Goal: Task Accomplishment & Management: Manage account settings

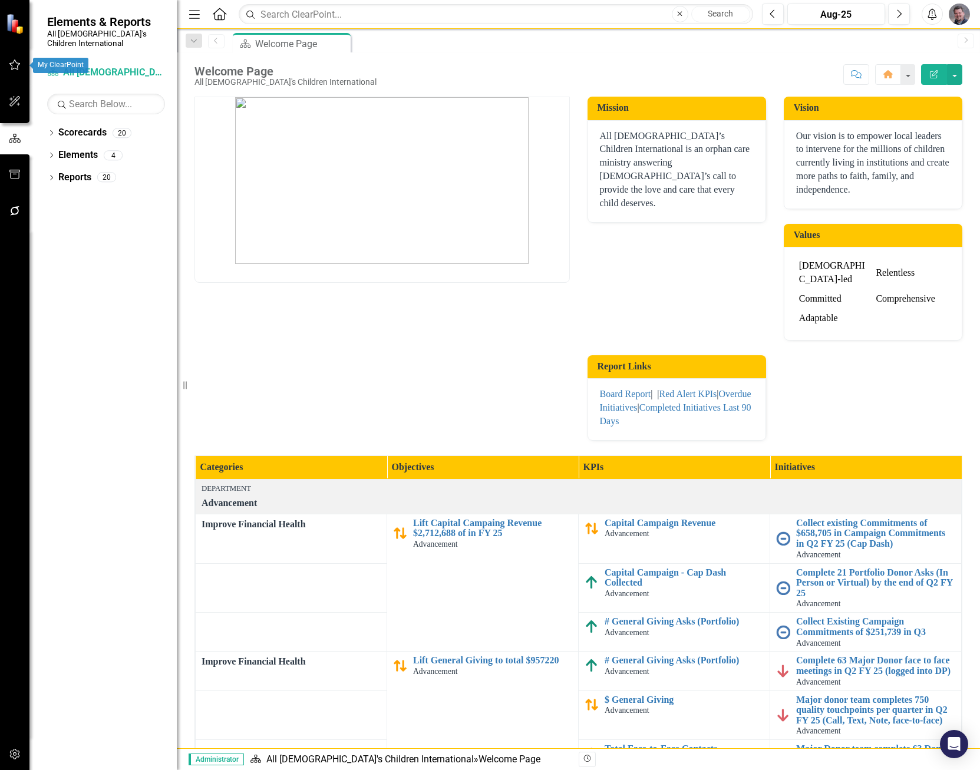
click at [15, 100] on icon "button" at bounding box center [14, 101] width 11 height 11
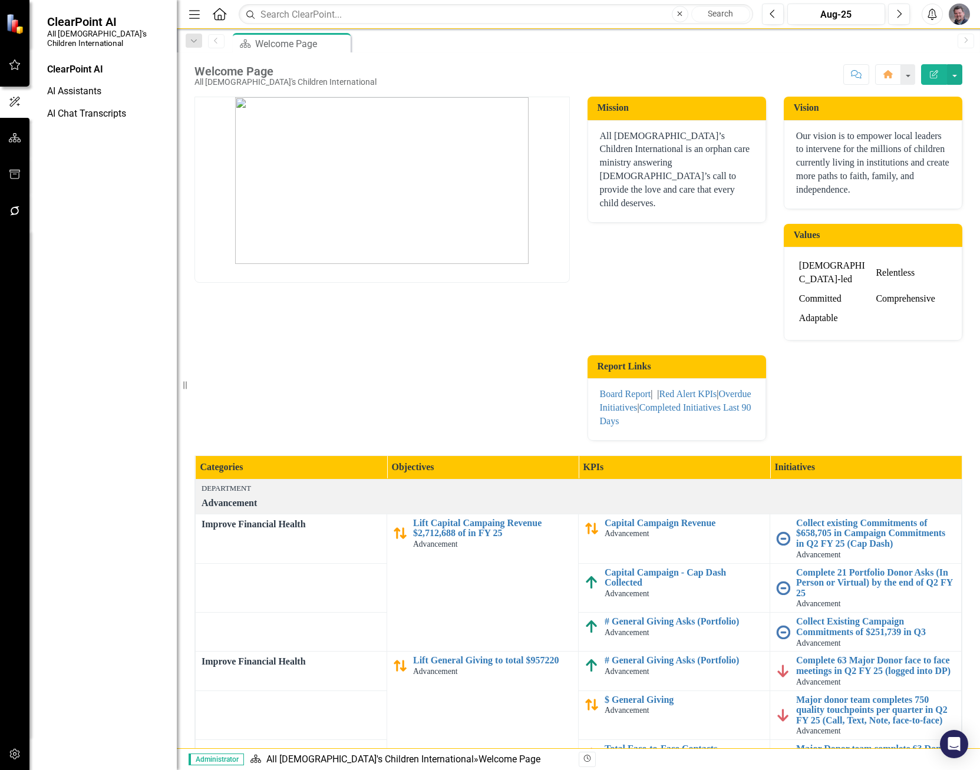
click at [27, 134] on button "button" at bounding box center [15, 138] width 27 height 25
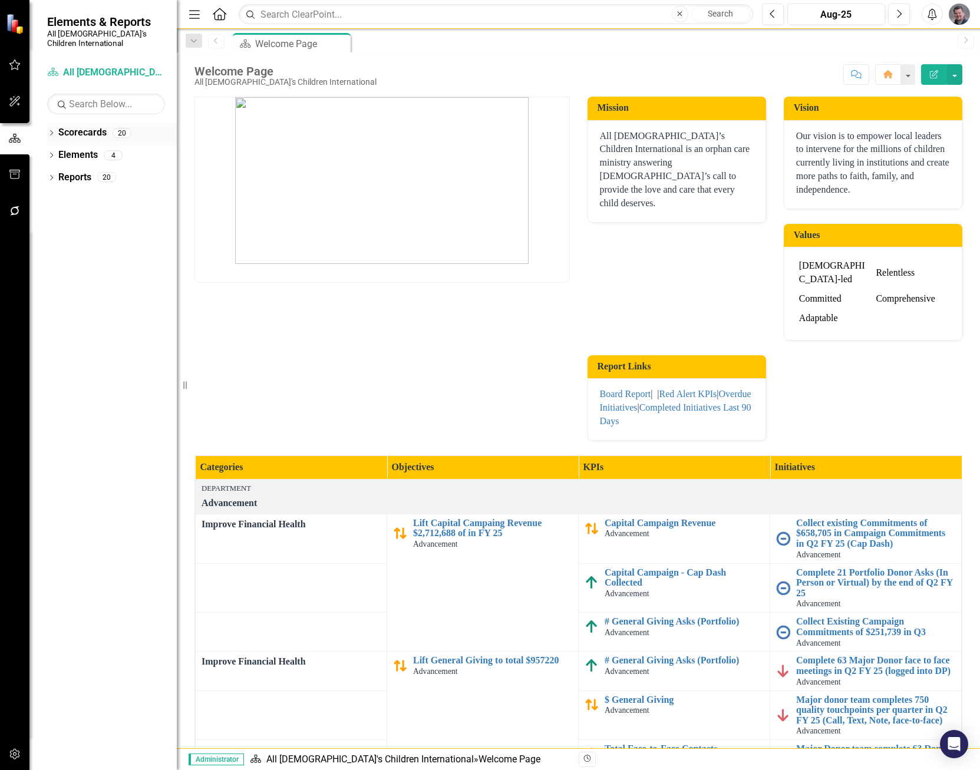
click at [51, 130] on div "Dropdown" at bounding box center [51, 135] width 8 height 10
click at [58, 150] on div "Dropdown" at bounding box center [57, 155] width 9 height 10
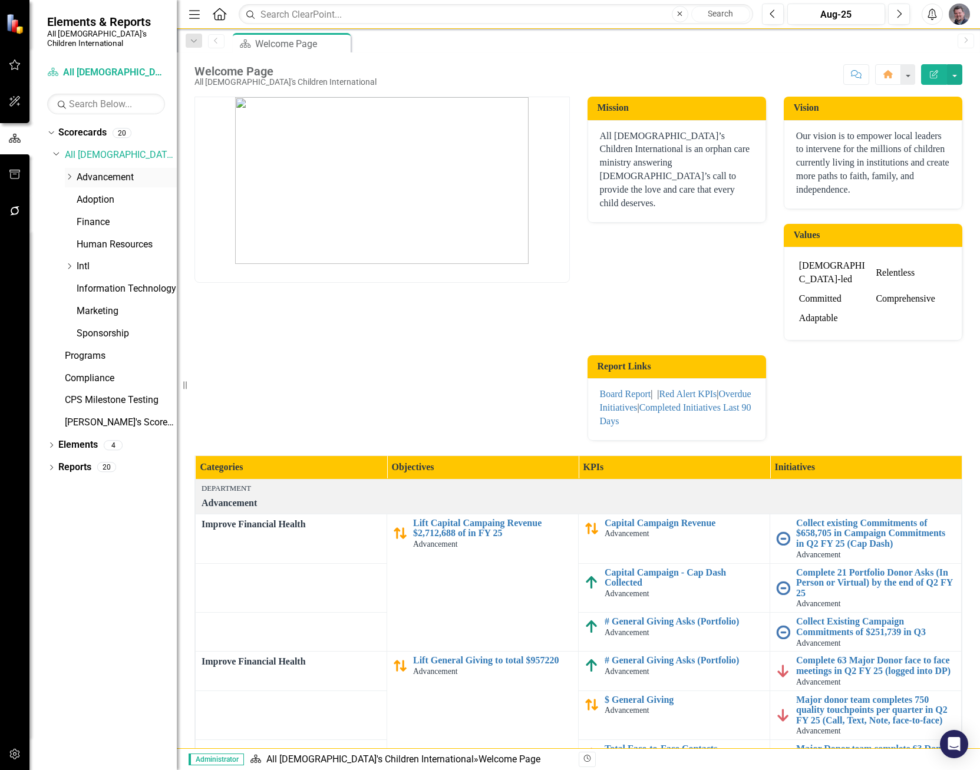
click at [68, 173] on icon "Dropdown" at bounding box center [69, 176] width 9 height 7
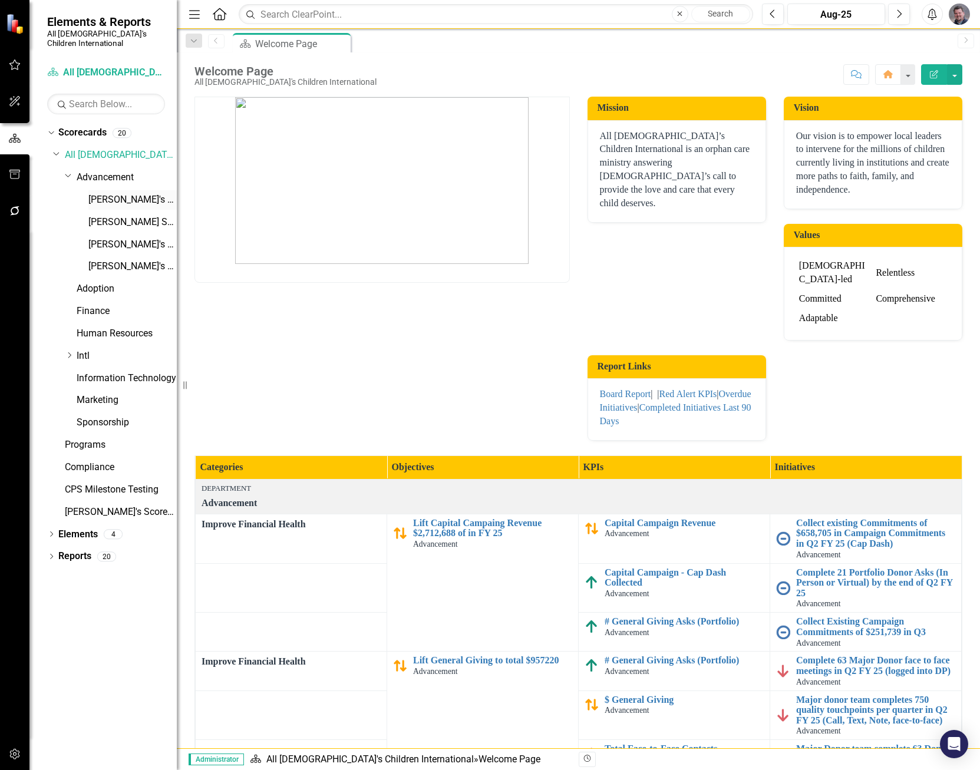
click at [123, 193] on link "[PERSON_NAME]'s Scorecard" at bounding box center [132, 200] width 88 height 14
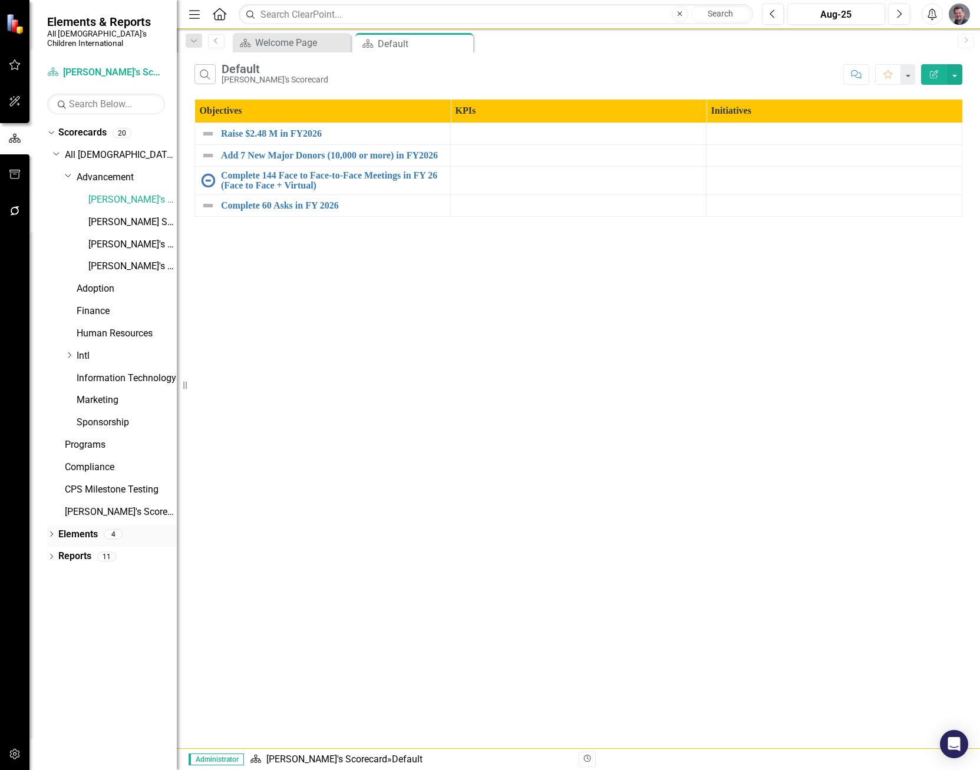
click at [48, 532] on icon "Dropdown" at bounding box center [51, 535] width 8 height 6
click at [83, 572] on link "KPI KPIs" at bounding box center [81, 579] width 35 height 14
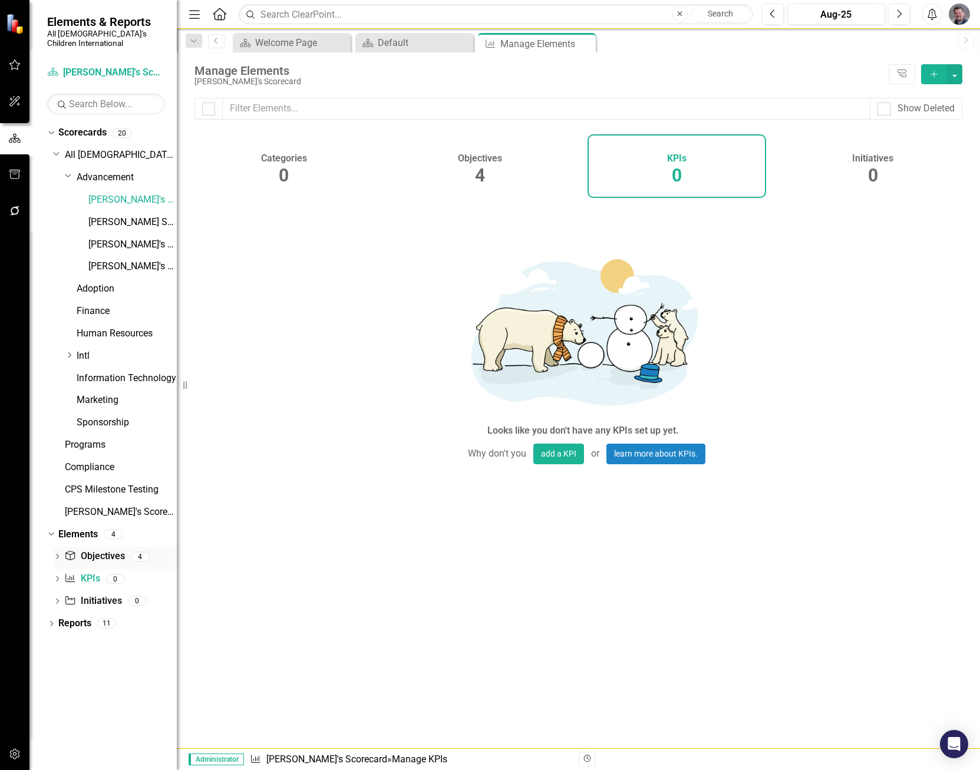
click at [85, 550] on link "Objective Objectives" at bounding box center [94, 557] width 60 height 14
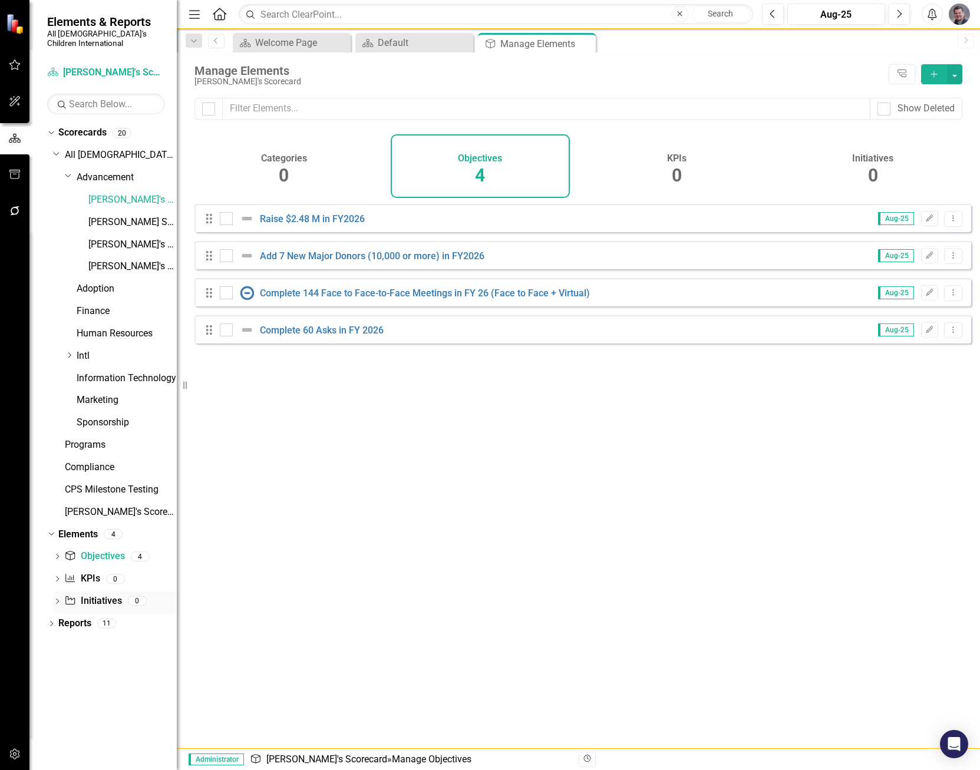
click at [93, 595] on link "Initiative Initiatives" at bounding box center [92, 602] width 57 height 14
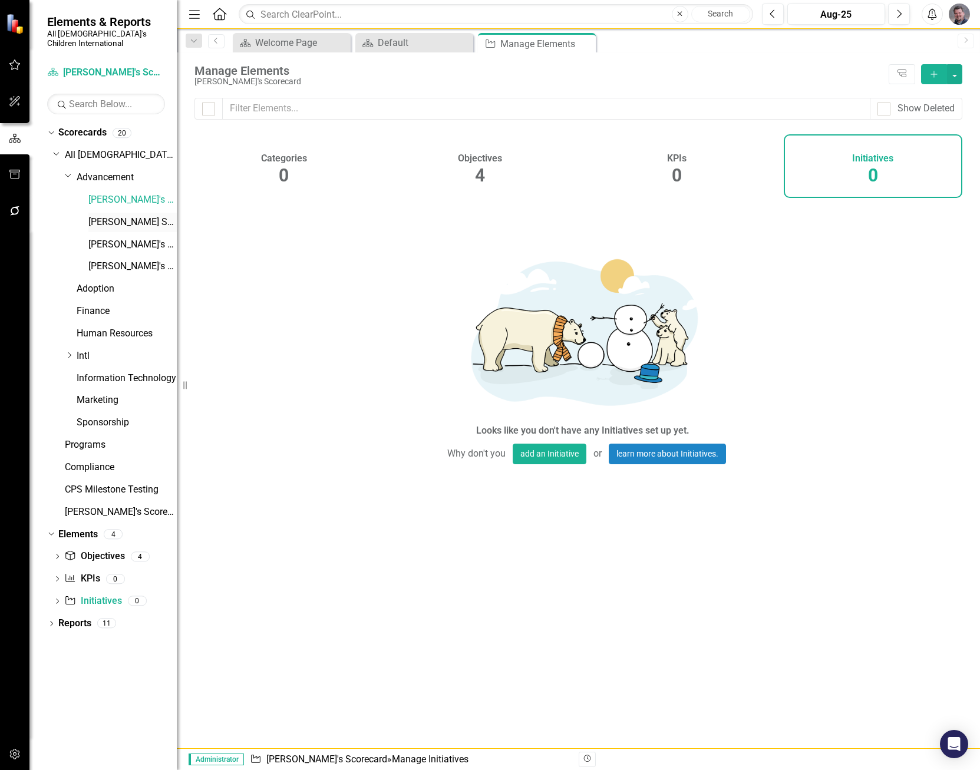
click at [130, 216] on link "[PERSON_NAME] Scorecard" at bounding box center [132, 223] width 88 height 14
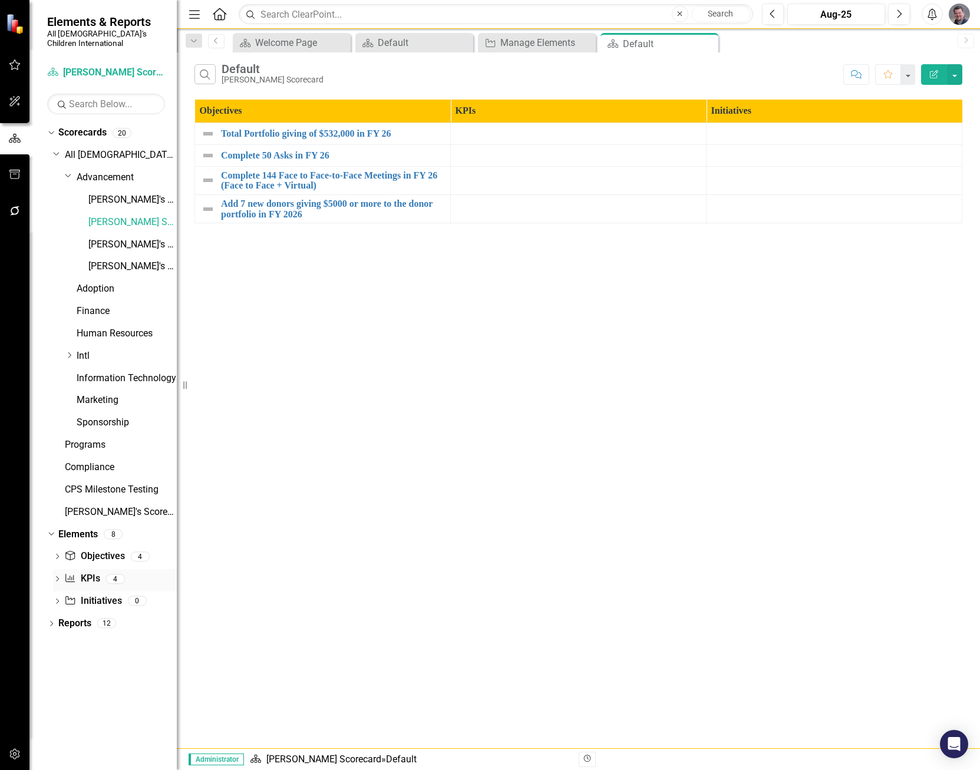
click at [91, 573] on link "KPI KPIs" at bounding box center [81, 579] width 35 height 14
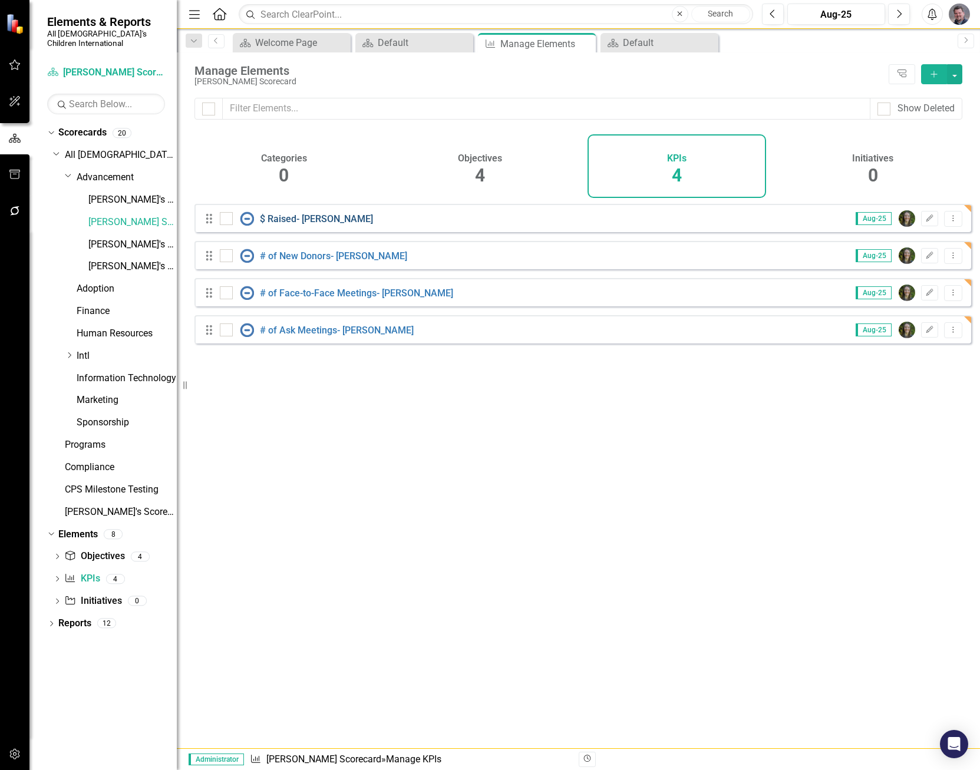
click at [298, 224] on link "$ Raised- [PERSON_NAME]" at bounding box center [316, 218] width 113 height 11
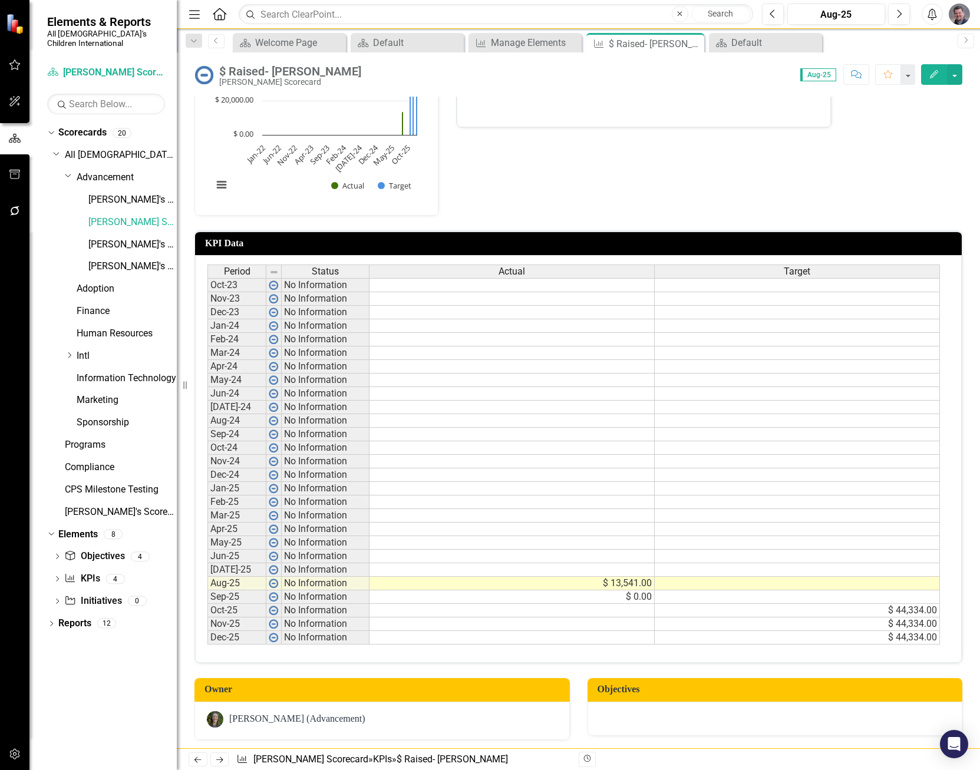
scroll to position [177, 0]
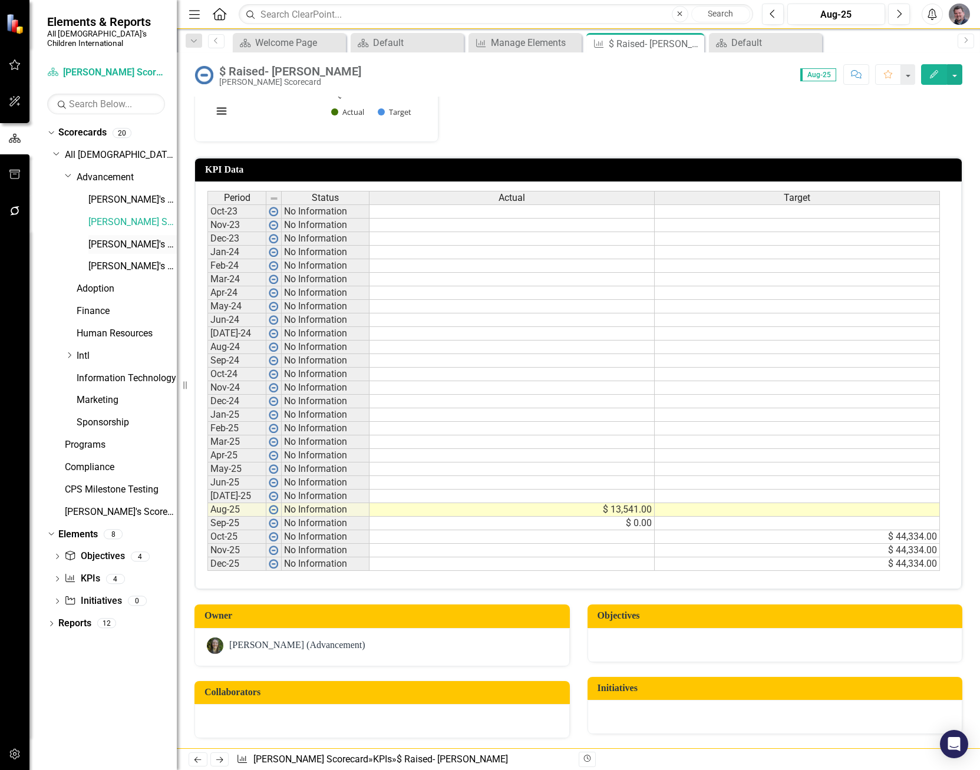
click at [128, 238] on link "[PERSON_NAME]'s Scorecard" at bounding box center [132, 245] width 88 height 14
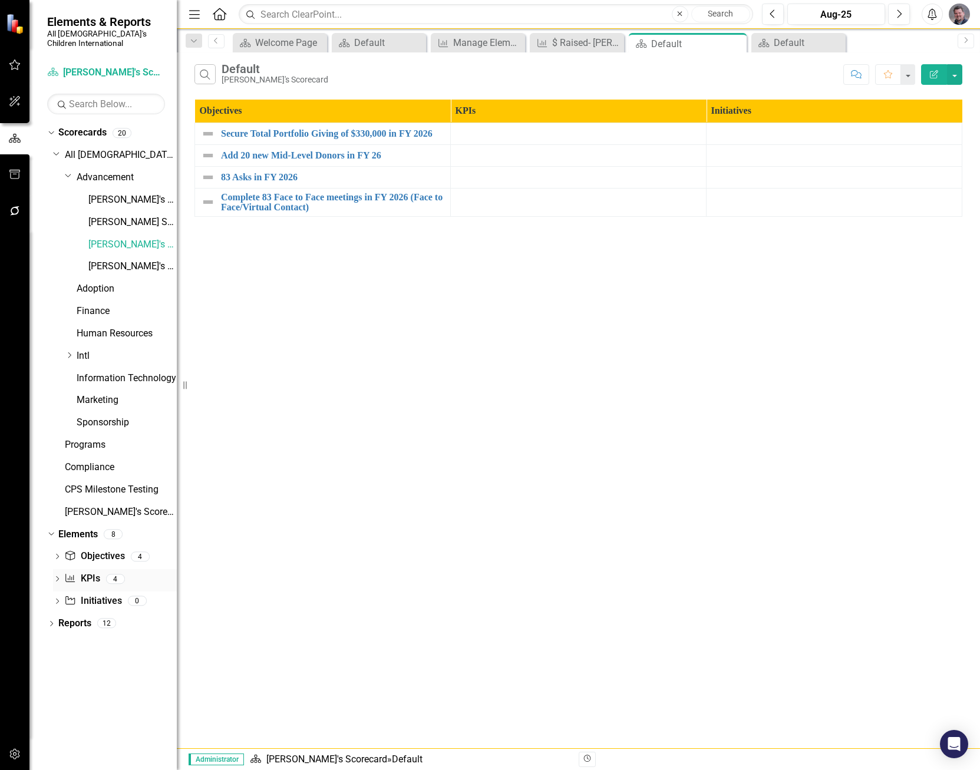
click at [83, 572] on link "KPI KPIs" at bounding box center [81, 579] width 35 height 14
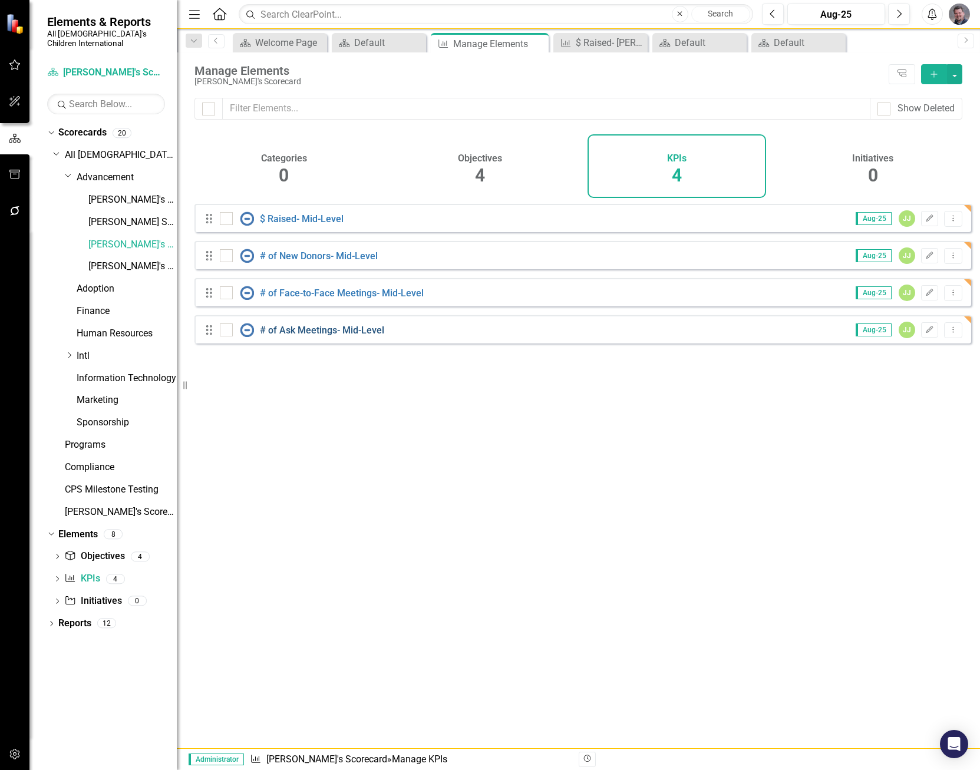
click at [336, 336] on link "# of Ask Meetings- Mid-Level" at bounding box center [322, 330] width 124 height 11
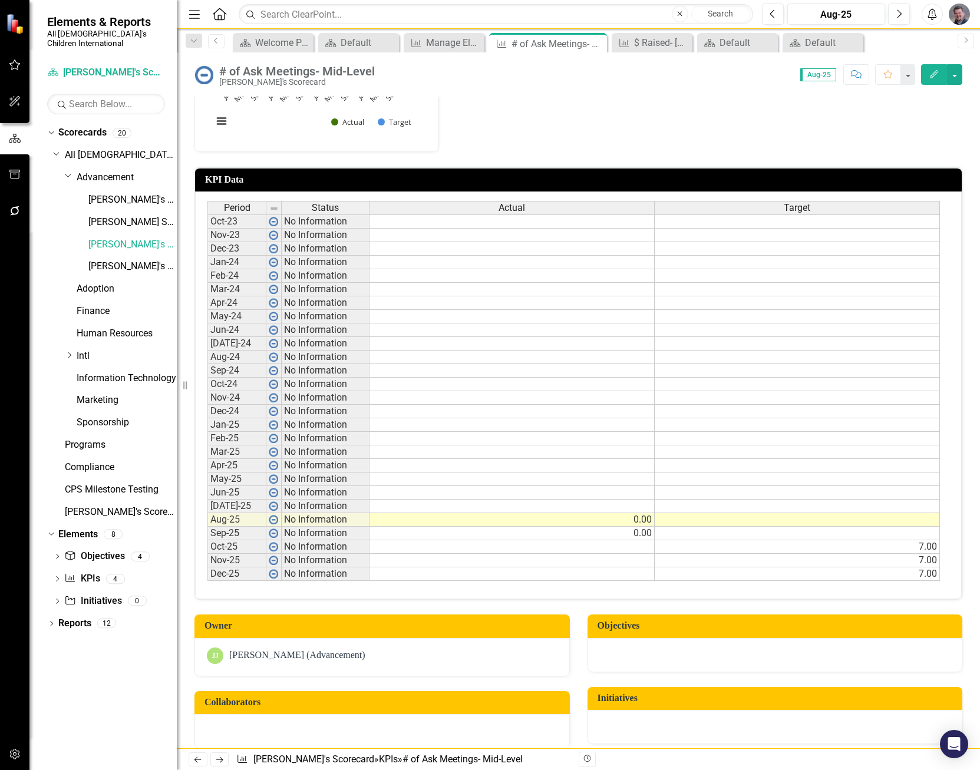
scroll to position [177, 0]
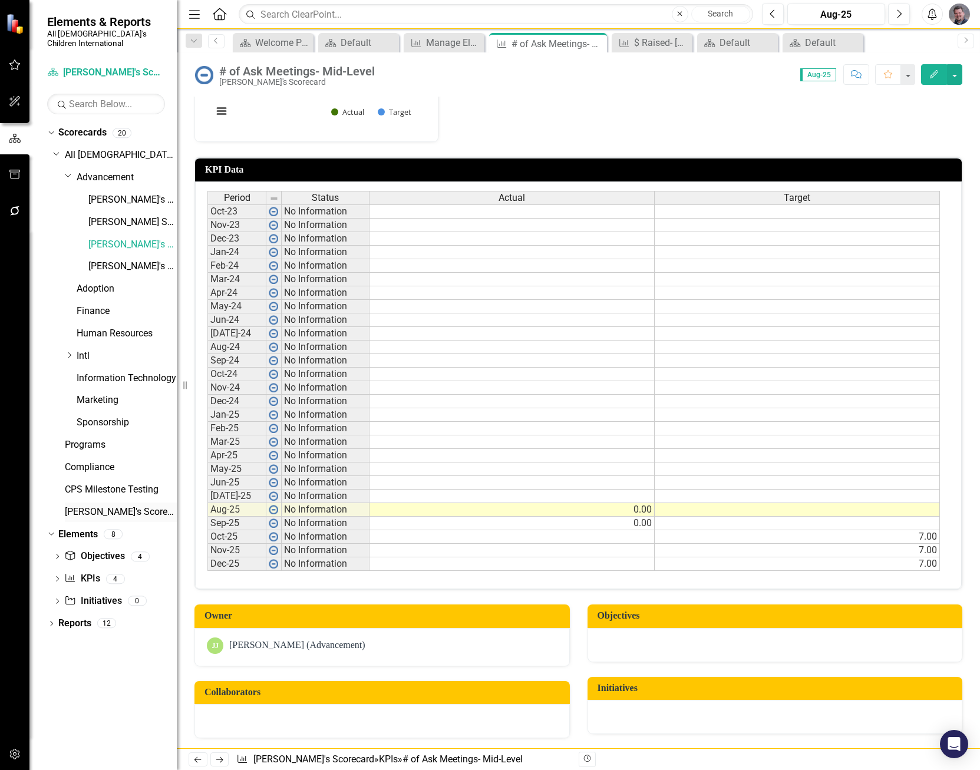
click at [99, 506] on link "[PERSON_NAME]'s Scorecard" at bounding box center [121, 513] width 112 height 14
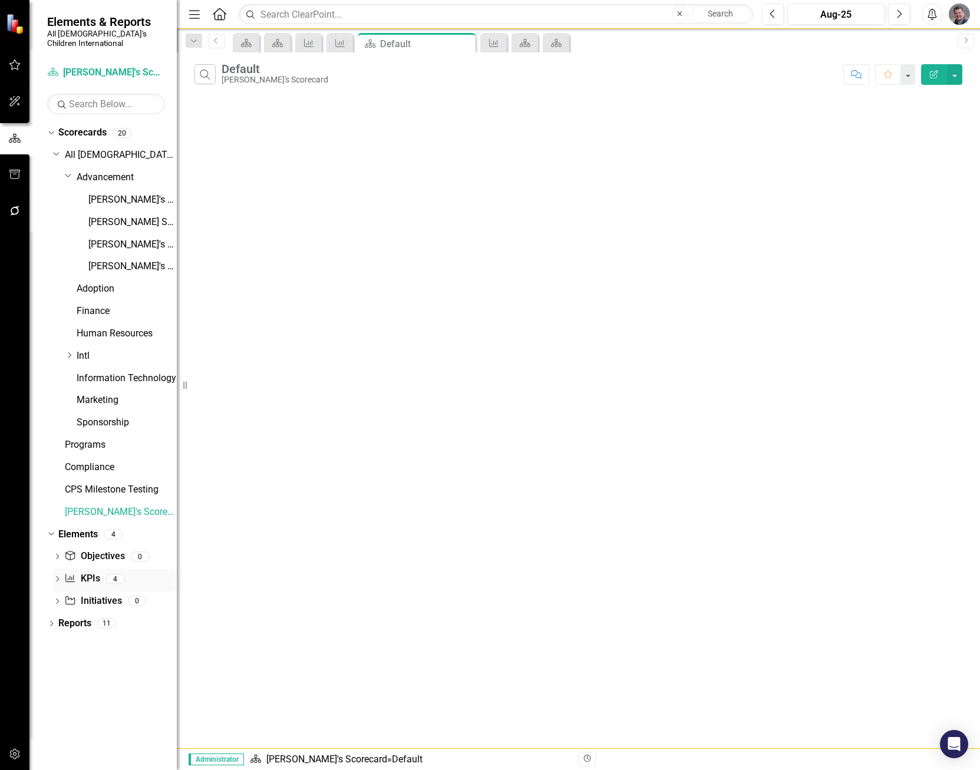
click at [85, 572] on link "KPI KPIs" at bounding box center [81, 579] width 35 height 14
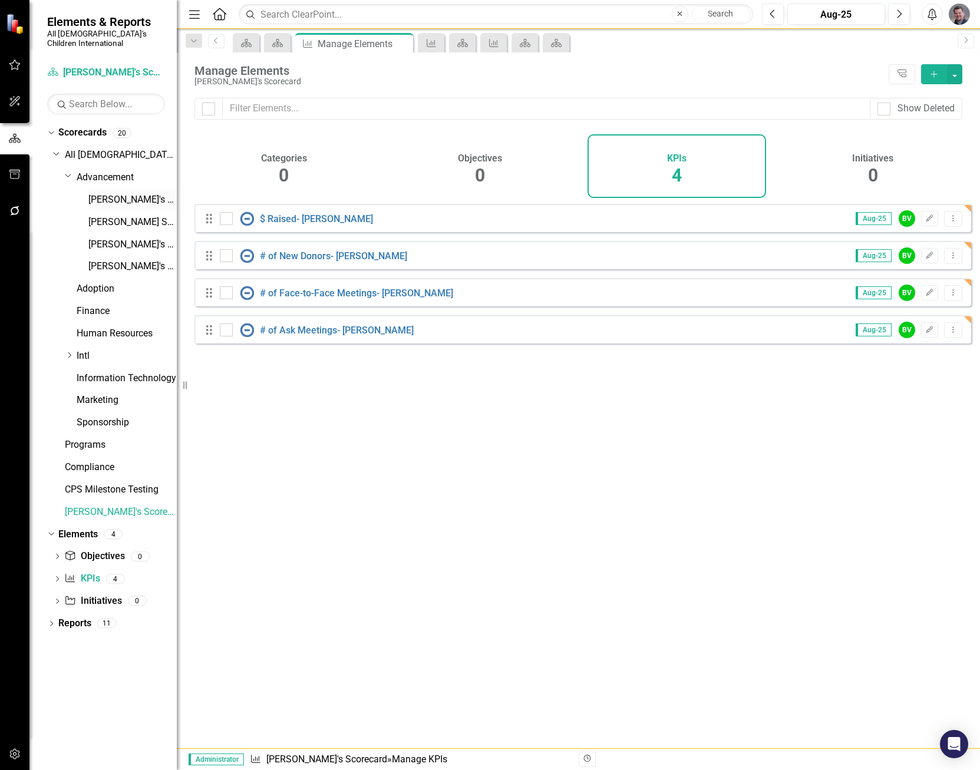
click at [143, 193] on link "[PERSON_NAME]'s Scorecard" at bounding box center [132, 200] width 88 height 14
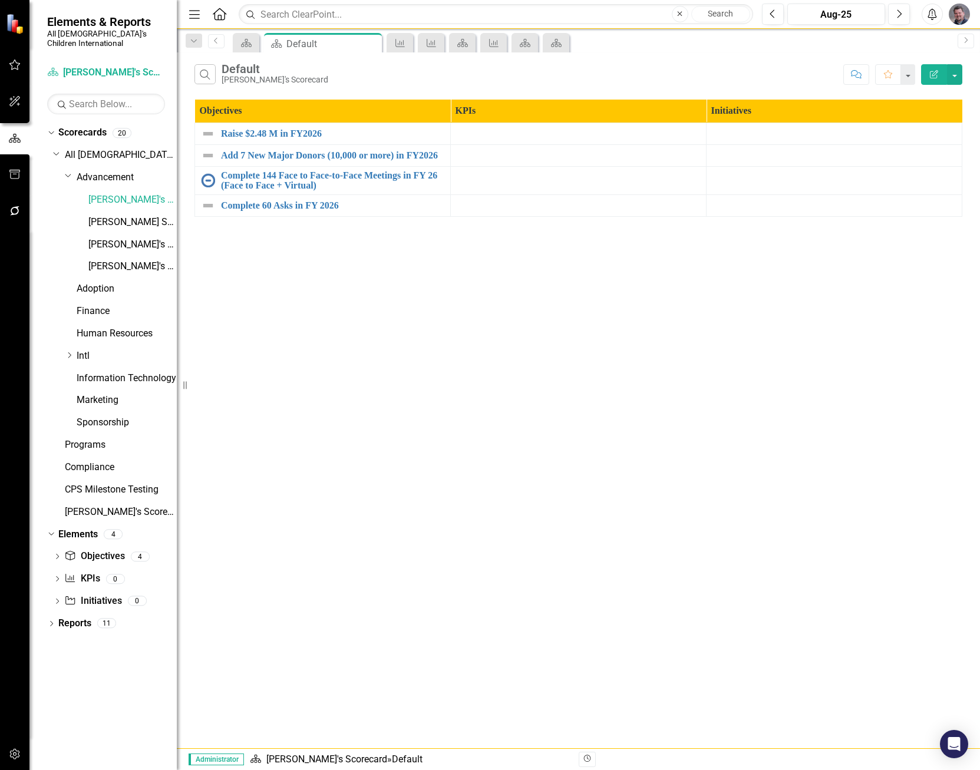
click at [942, 74] on button "Edit Report" at bounding box center [934, 74] width 26 height 21
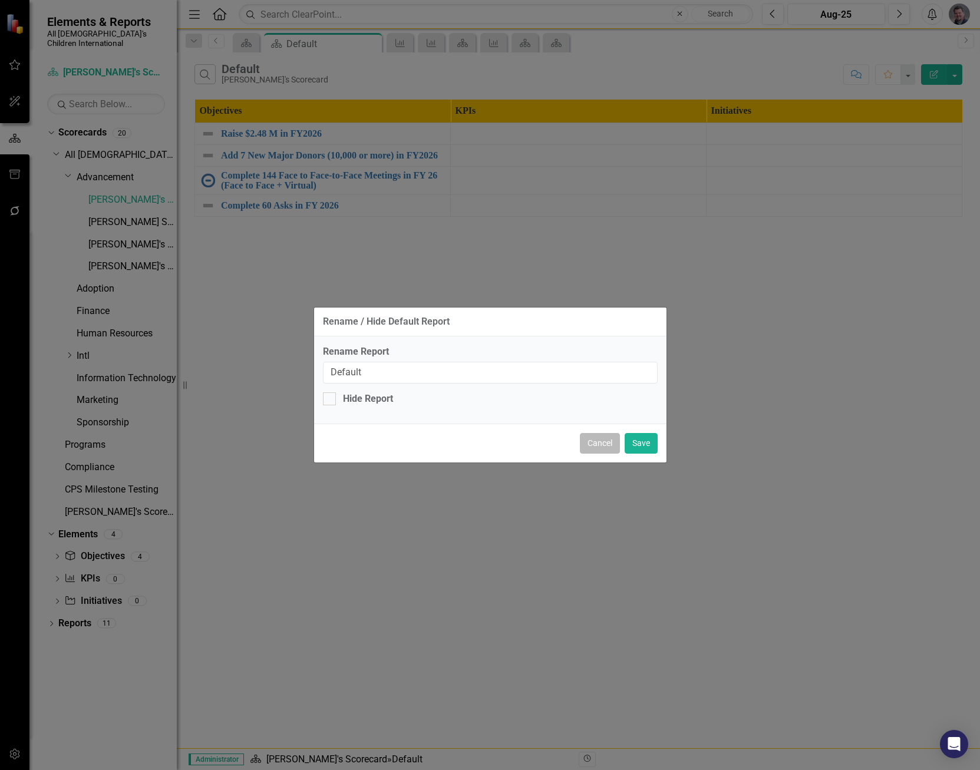
click at [597, 450] on button "Cancel" at bounding box center [600, 443] width 40 height 21
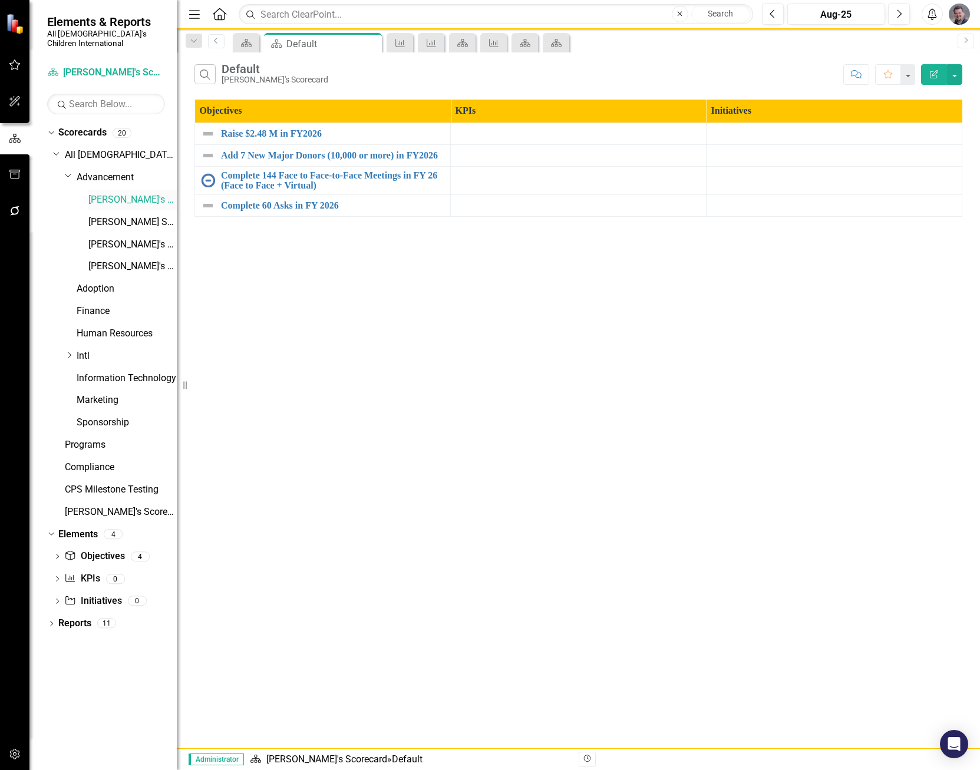
drag, startPoint x: 114, startPoint y: 191, endPoint x: 106, endPoint y: 191, distance: 8.2
click at [106, 193] on link "[PERSON_NAME]'s Scorecard" at bounding box center [132, 200] width 88 height 14
click at [305, 761] on link "[PERSON_NAME]'s Scorecard" at bounding box center [326, 759] width 121 height 11
click at [237, 82] on div "[PERSON_NAME]'s Scorecard" at bounding box center [275, 79] width 107 height 9
click at [950, 78] on button "button" at bounding box center [954, 74] width 15 height 21
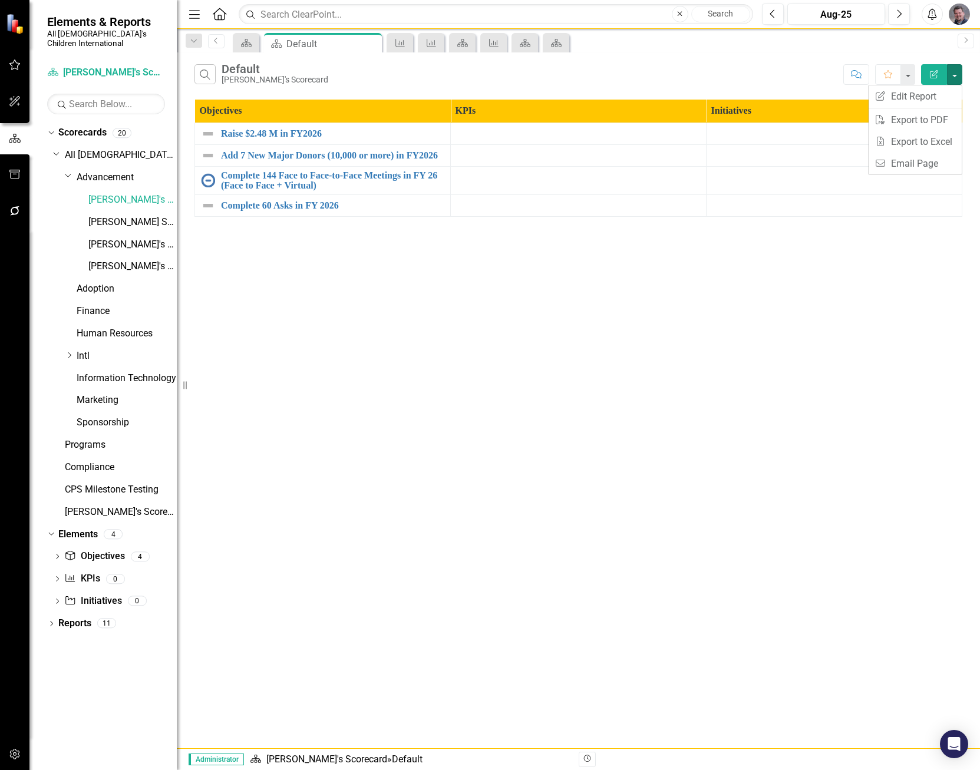
click at [694, 77] on div "Search Default [PERSON_NAME]'s Scorecard" at bounding box center [515, 74] width 643 height 20
click at [15, 177] on icon "button" at bounding box center [15, 174] width 12 height 9
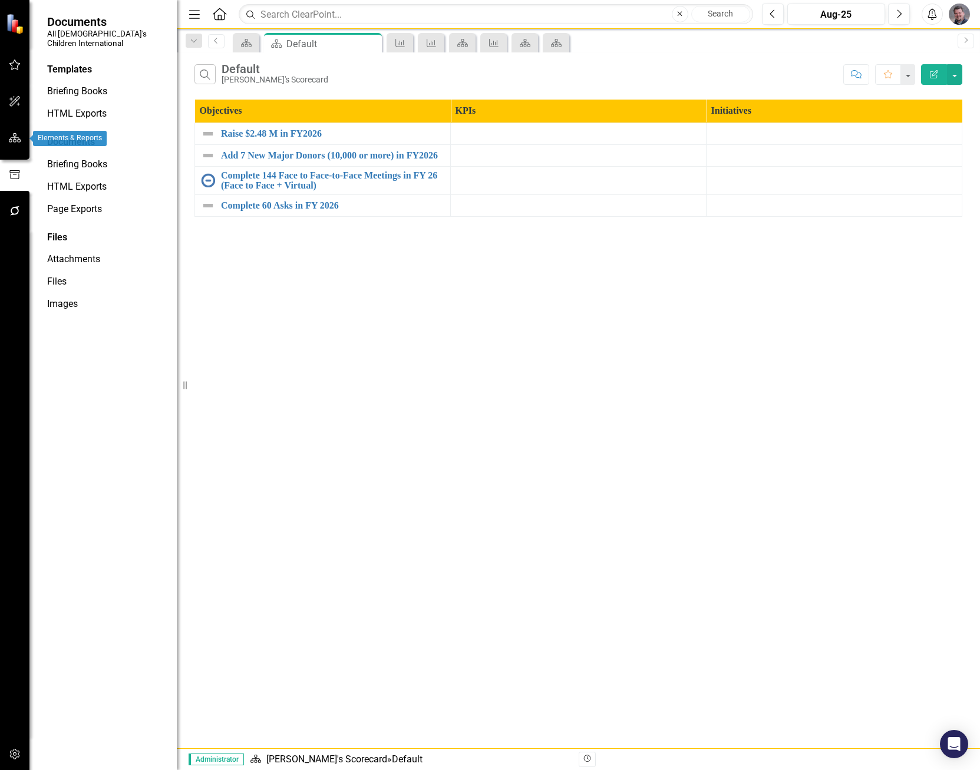
click at [14, 141] on icon "button" at bounding box center [15, 137] width 12 height 9
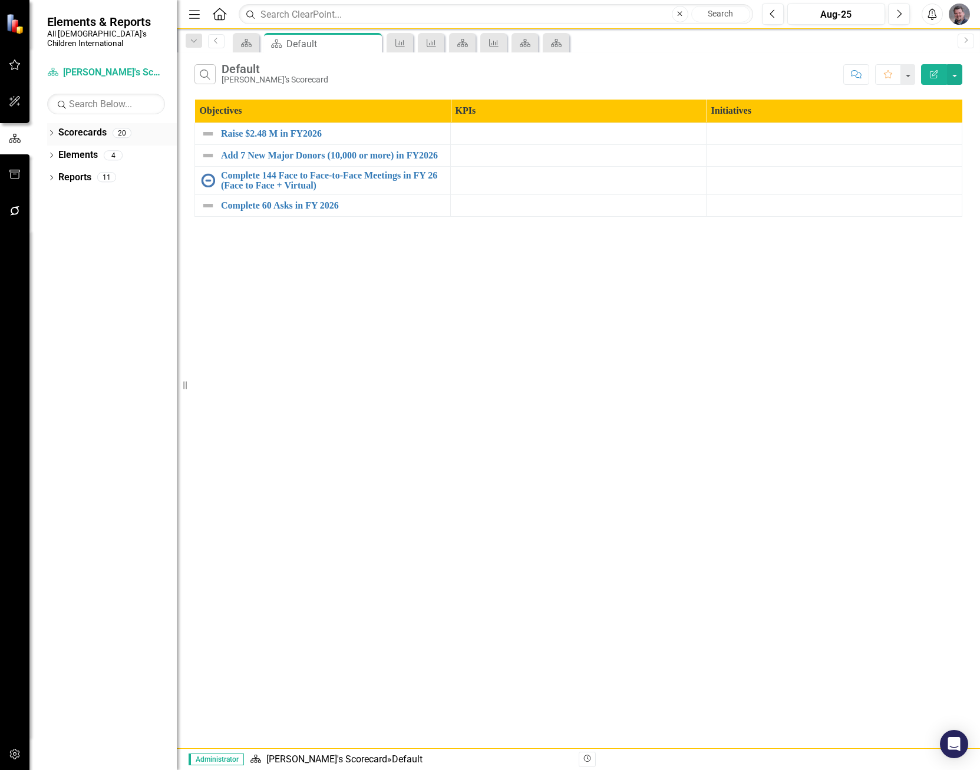
click at [67, 127] on link "Scorecards" at bounding box center [82, 133] width 48 height 14
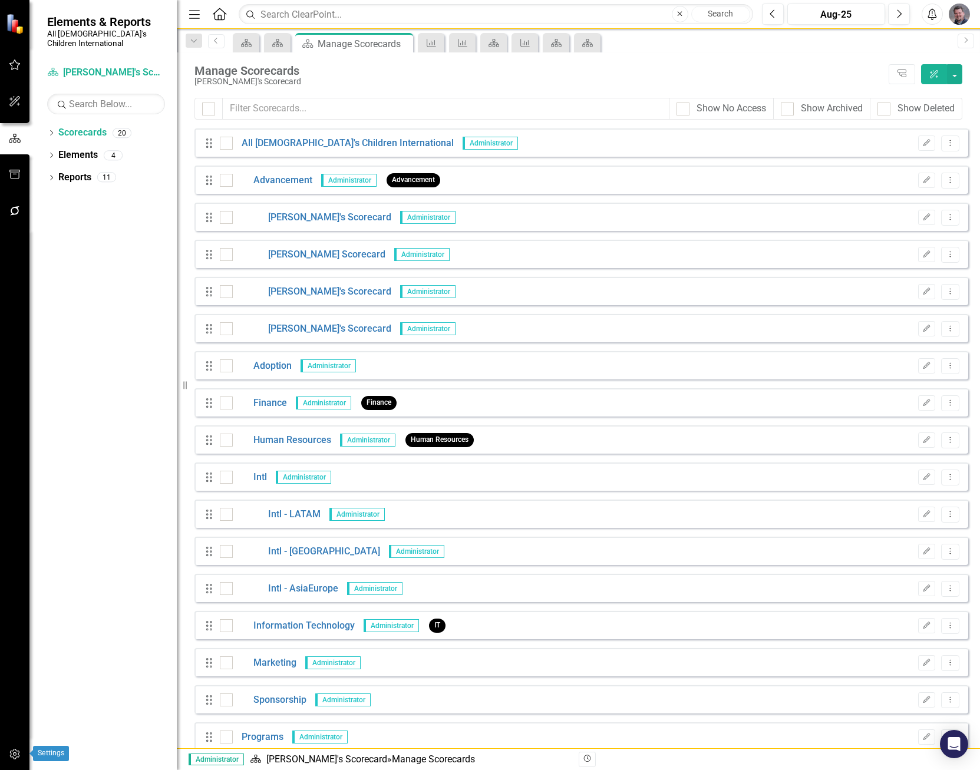
click at [14, 758] on icon "button" at bounding box center [14, 754] width 10 height 11
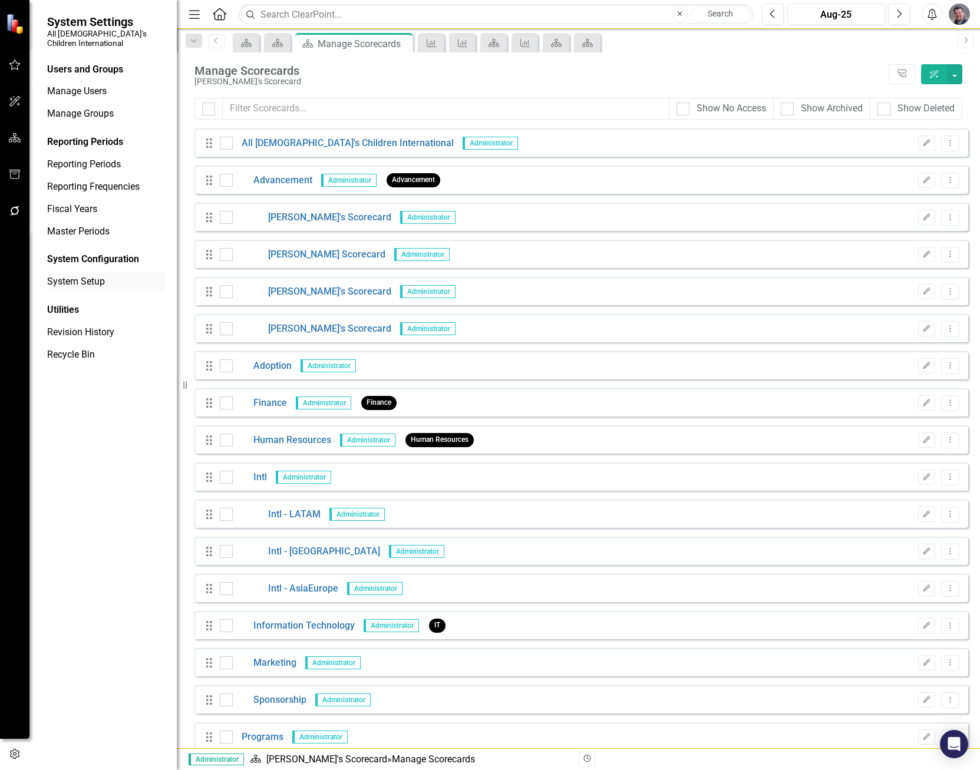
click at [88, 275] on link "System Setup" at bounding box center [106, 282] width 118 height 14
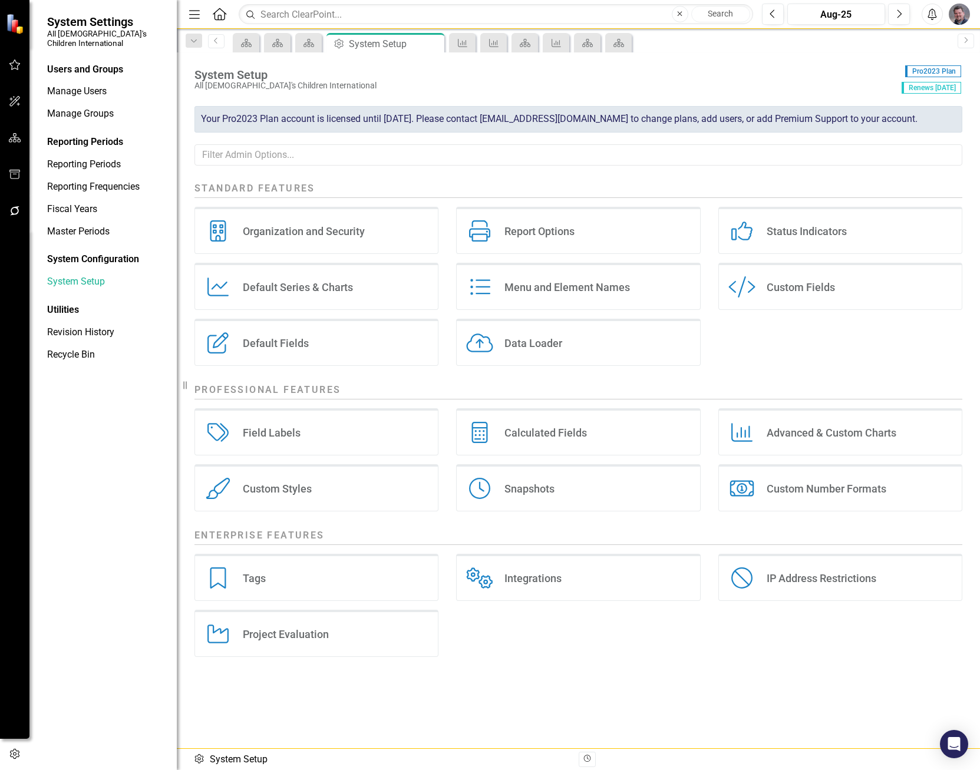
click at [315, 237] on div "Organization and Security" at bounding box center [304, 231] width 122 height 14
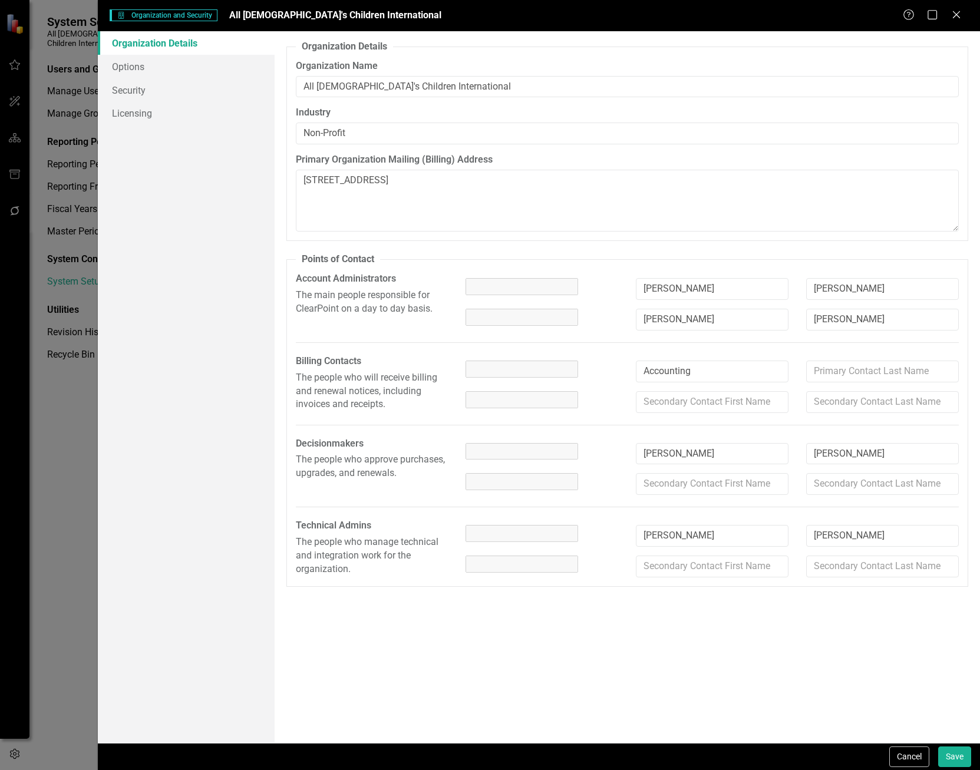
type textarea "[STREET_ADDRESS]"
click at [959, 16] on icon "Close" at bounding box center [956, 14] width 15 height 11
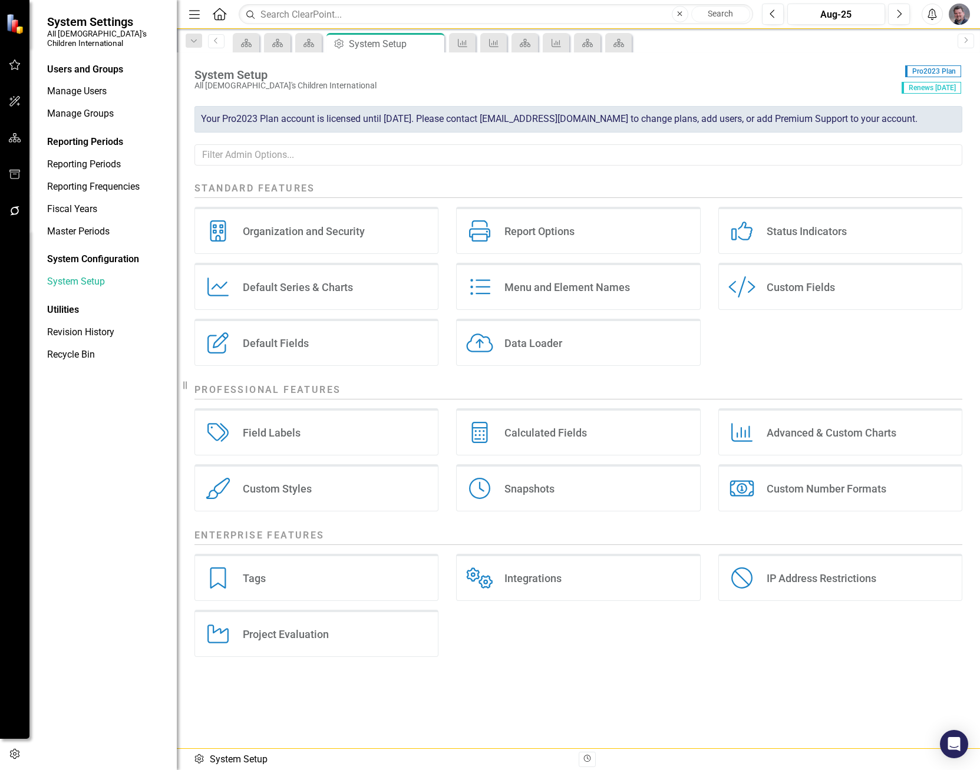
click at [19, 137] on icon "button" at bounding box center [15, 137] width 12 height 9
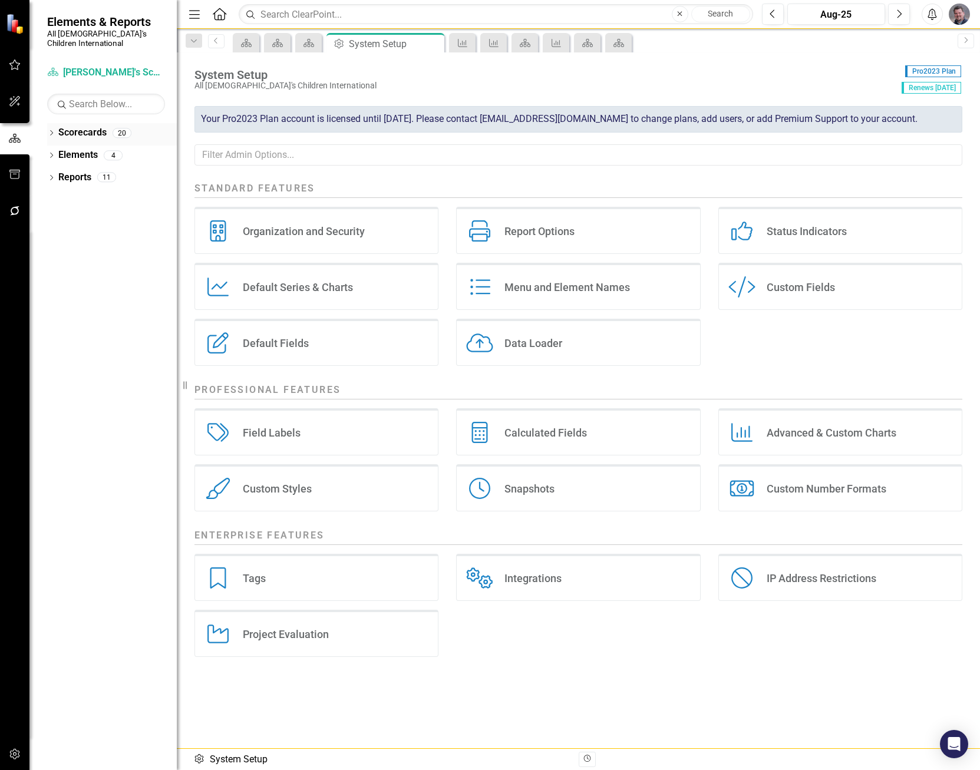
click at [78, 127] on link "Scorecards" at bounding box center [82, 133] width 48 height 14
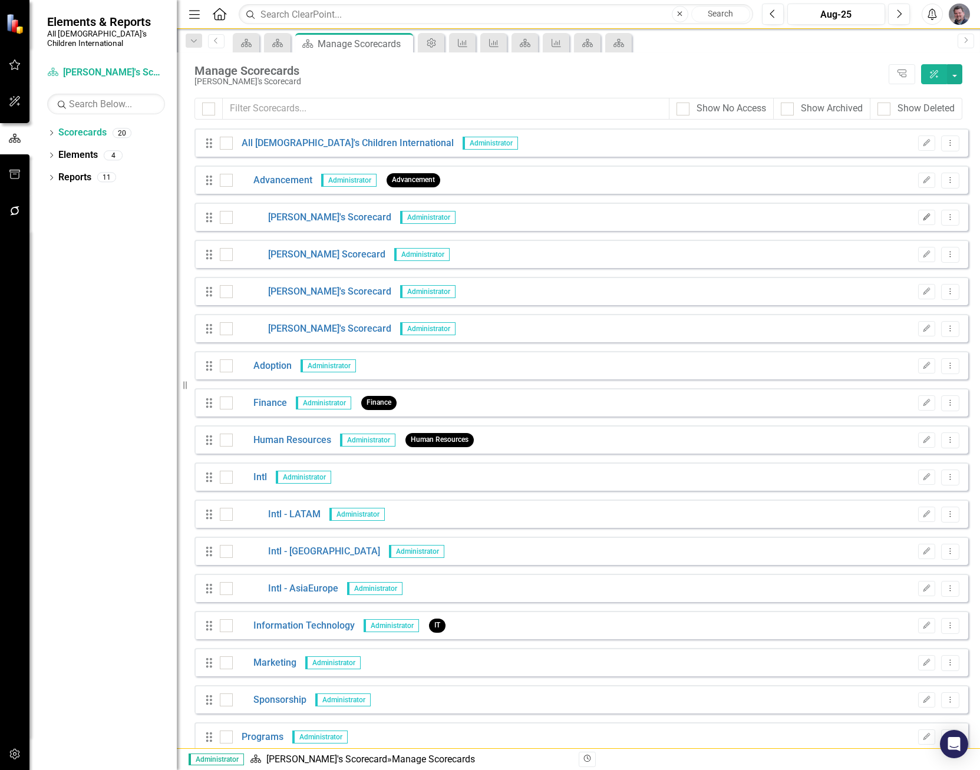
click at [918, 213] on button "Edit" at bounding box center [926, 217] width 17 height 15
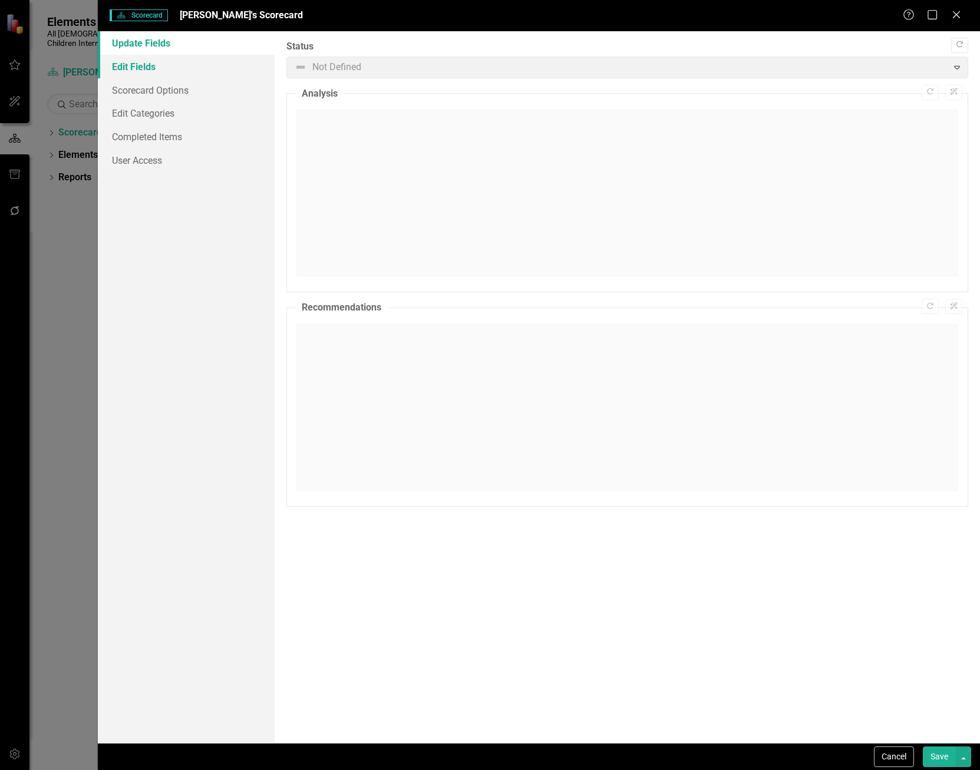
click at [167, 67] on link "Edit Fields" at bounding box center [186, 67] width 176 height 24
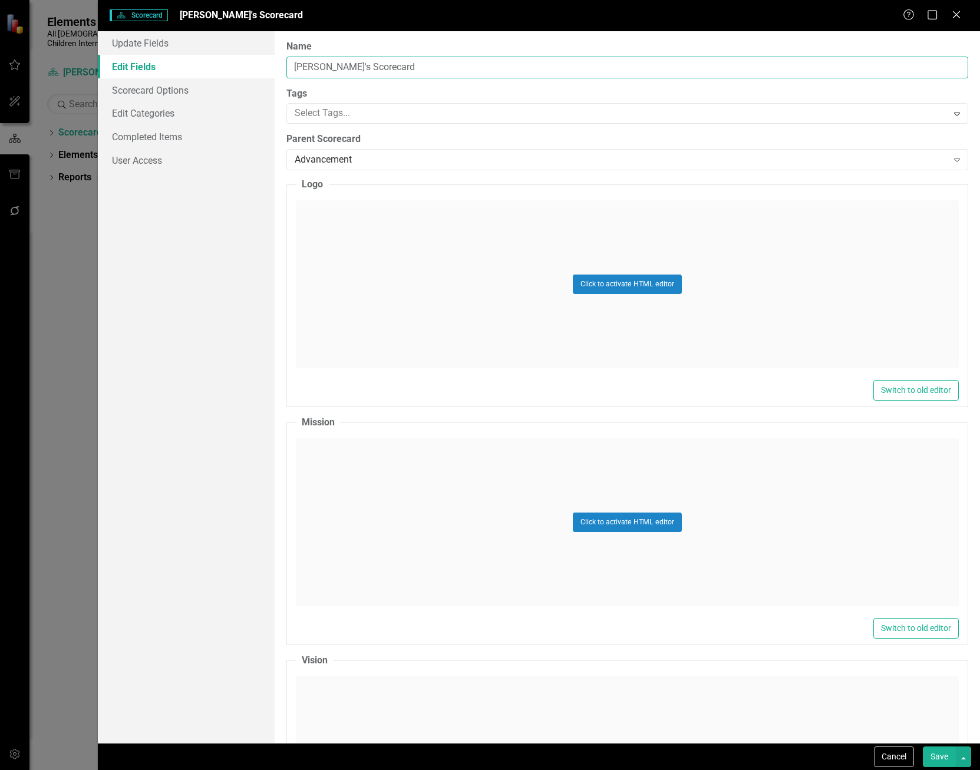
click at [429, 65] on input "[PERSON_NAME]'s Scorecard" at bounding box center [627, 68] width 682 height 22
type input "[PERSON_NAME]'s Scorecard"
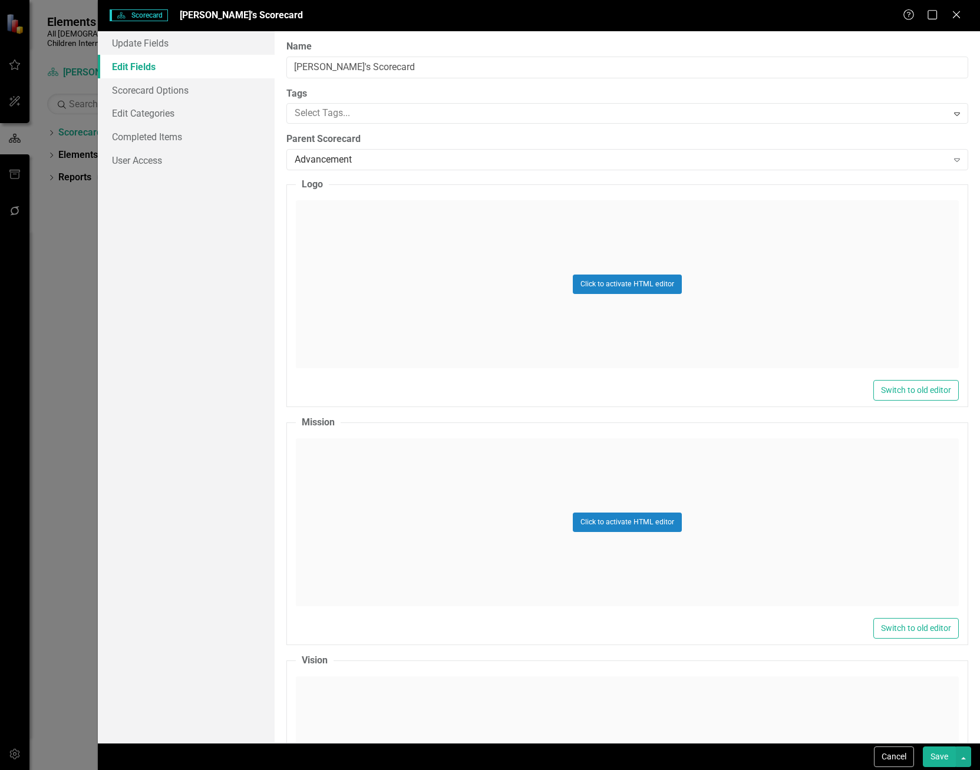
click at [923, 759] on button "Save" at bounding box center [939, 757] width 33 height 21
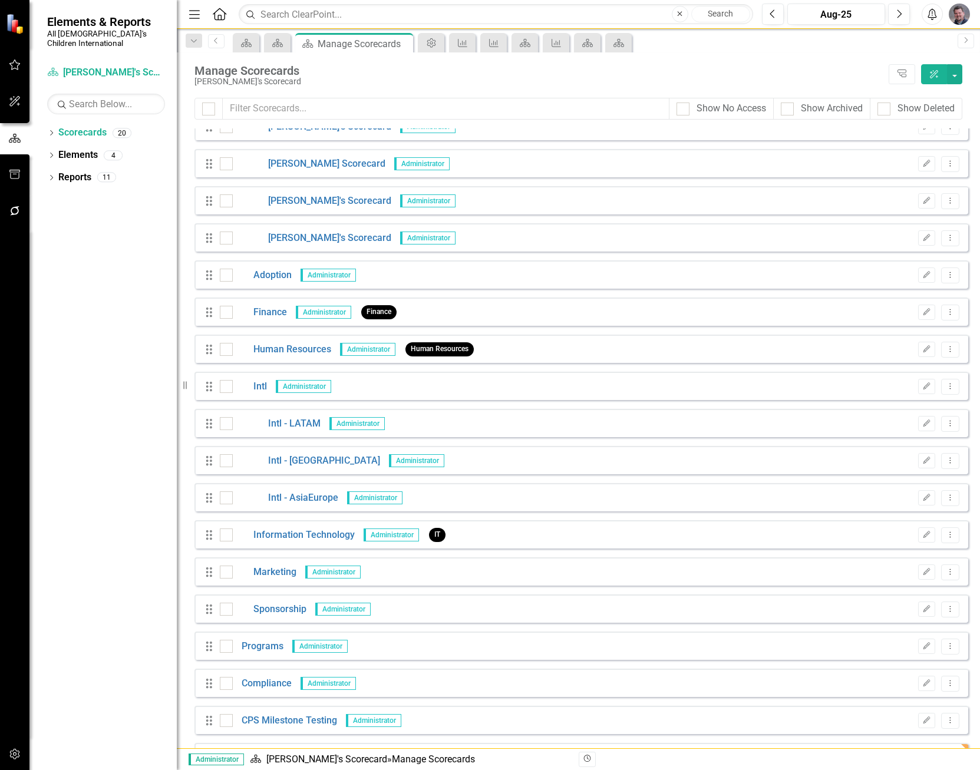
scroll to position [123, 0]
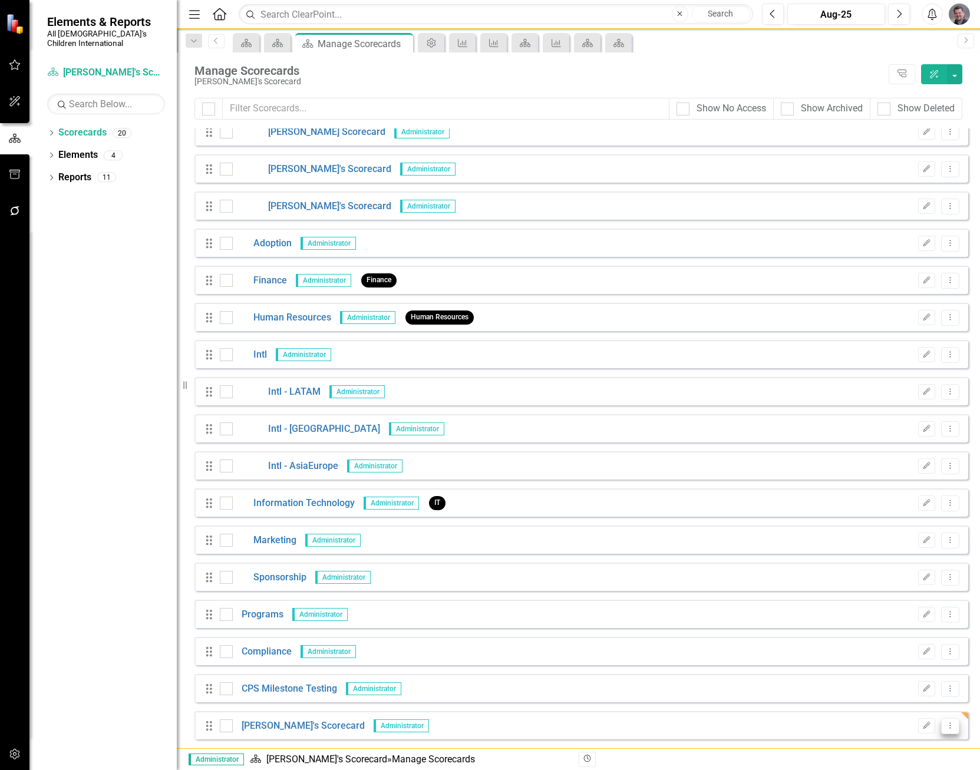
click at [945, 725] on icon "Dropdown Menu" at bounding box center [950, 726] width 10 height 8
click at [874, 711] on link "Trash Delete Scorecard" at bounding box center [885, 707] width 130 height 22
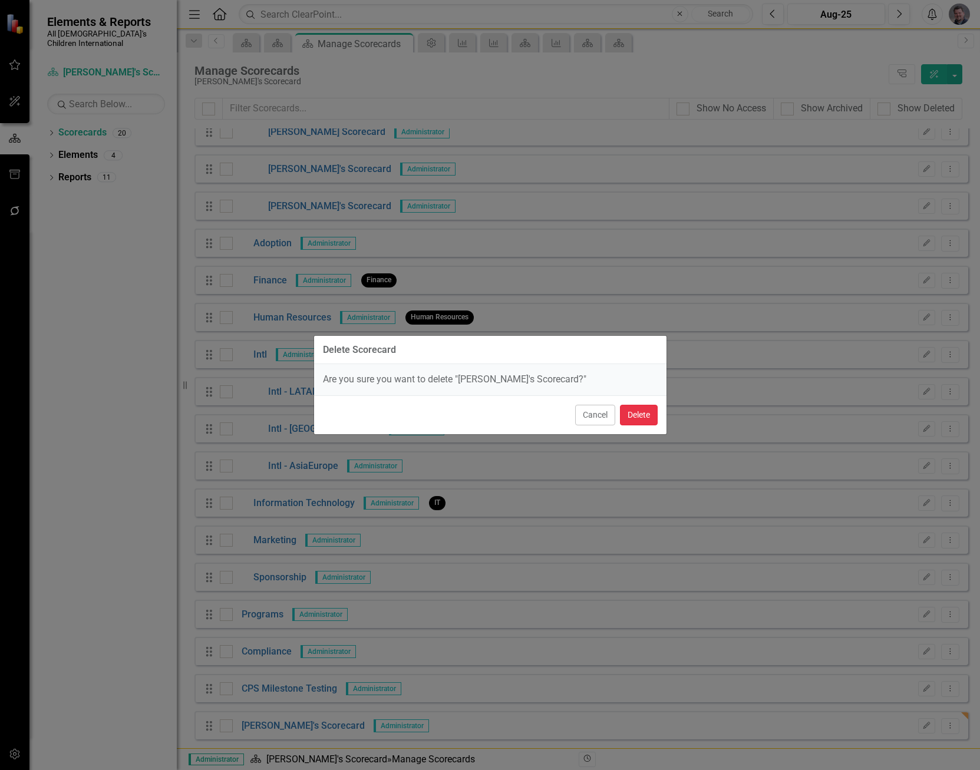
click at [647, 417] on button "Delete" at bounding box center [639, 415] width 38 height 21
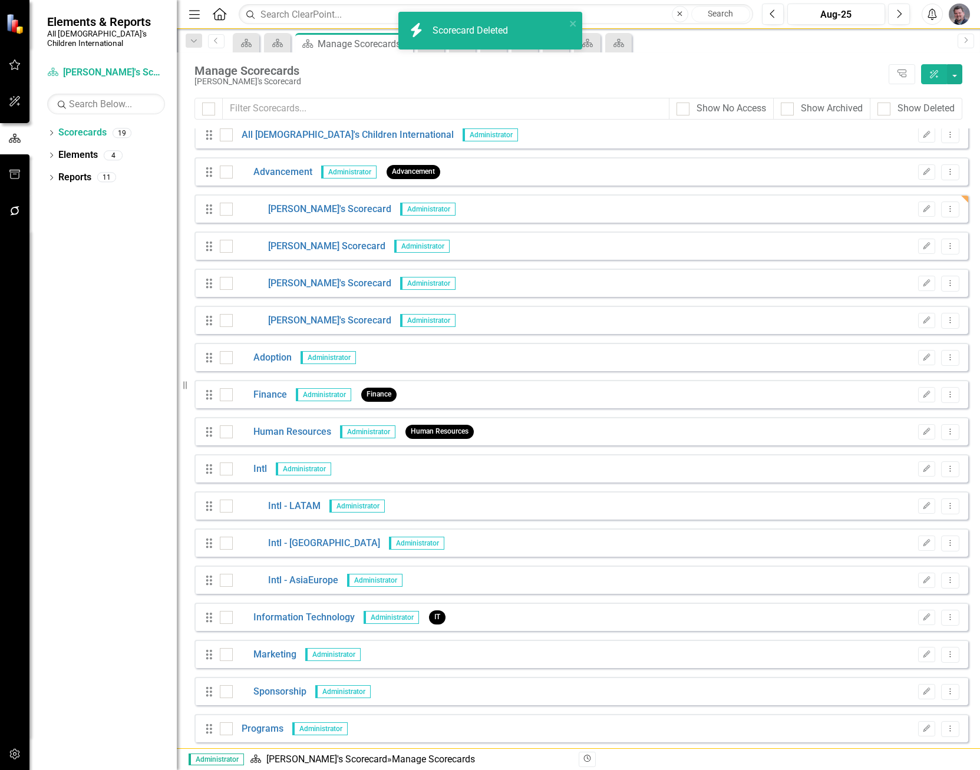
scroll to position [0, 0]
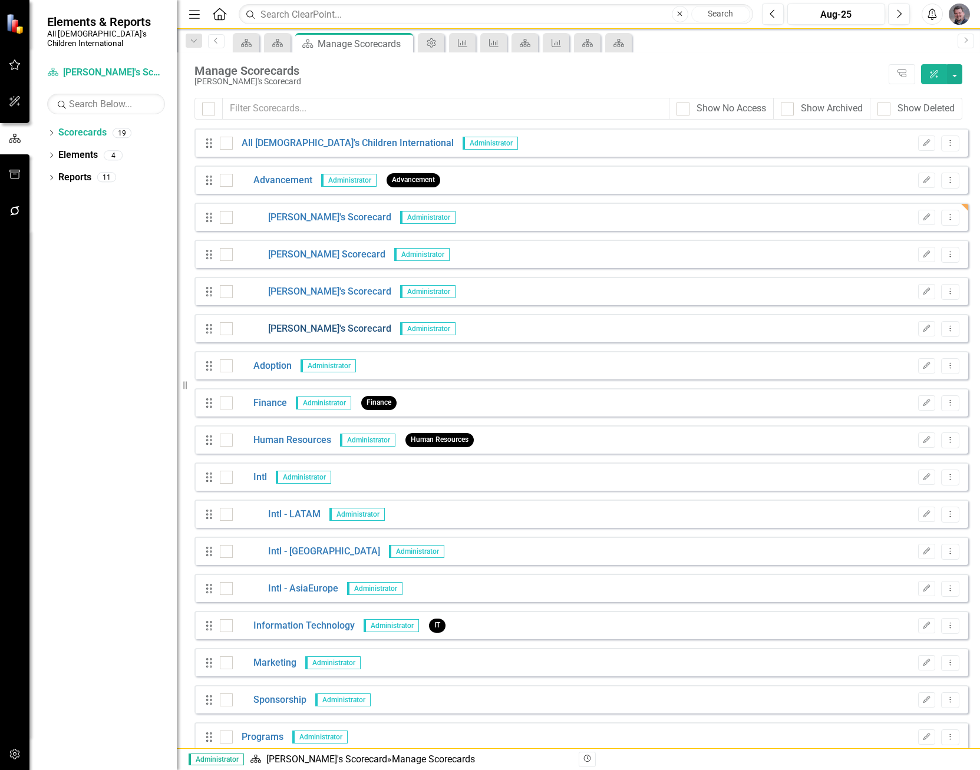
click at [289, 328] on link "[PERSON_NAME]'s Scorecard" at bounding box center [312, 329] width 159 height 14
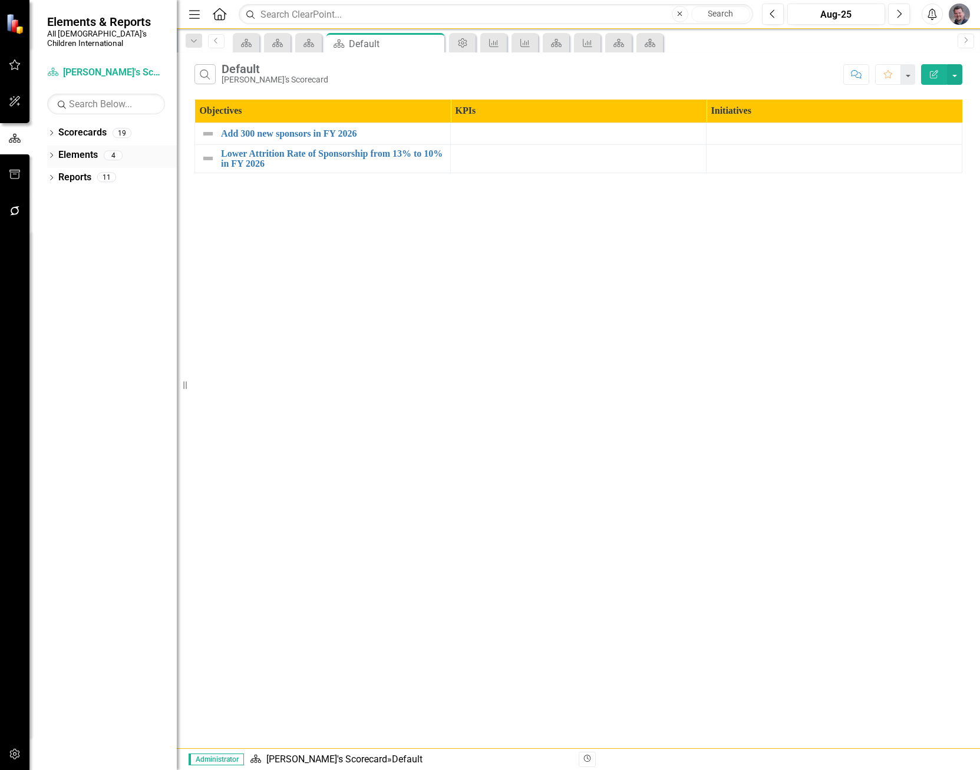
click at [51, 153] on icon "Dropdown" at bounding box center [51, 156] width 8 height 6
click at [61, 198] on icon "Dropdown" at bounding box center [57, 201] width 8 height 6
click at [98, 193] on link "KPI KPIs" at bounding box center [81, 200] width 35 height 14
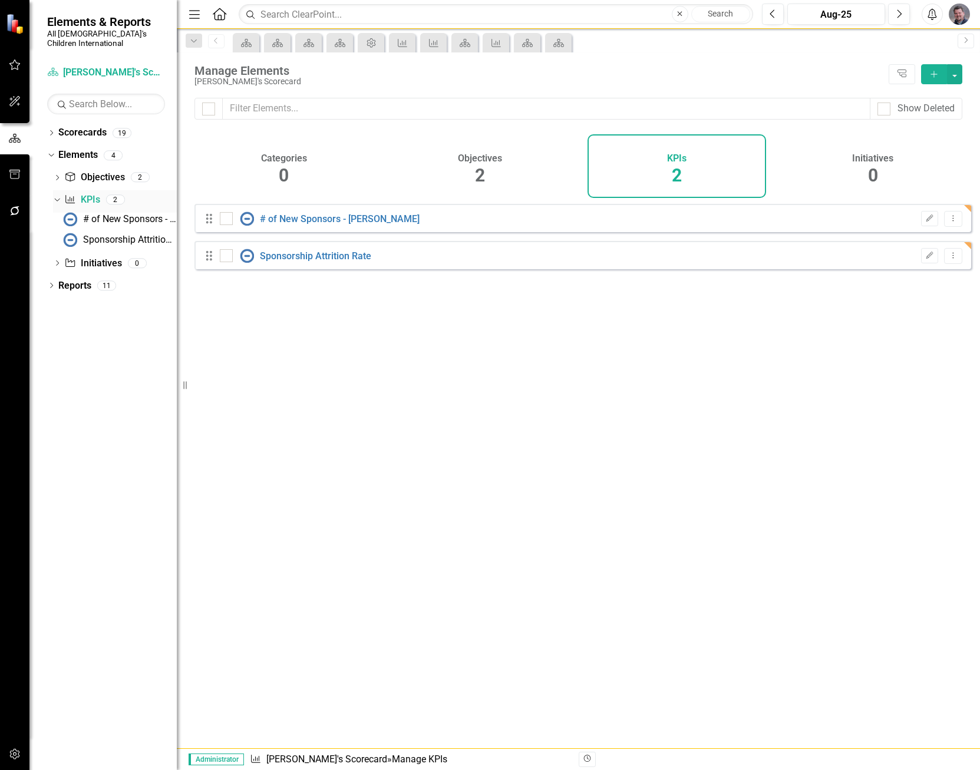
checkbox input "false"
click at [311, 224] on link "# of New Sponsors - [PERSON_NAME]" at bounding box center [340, 218] width 160 height 11
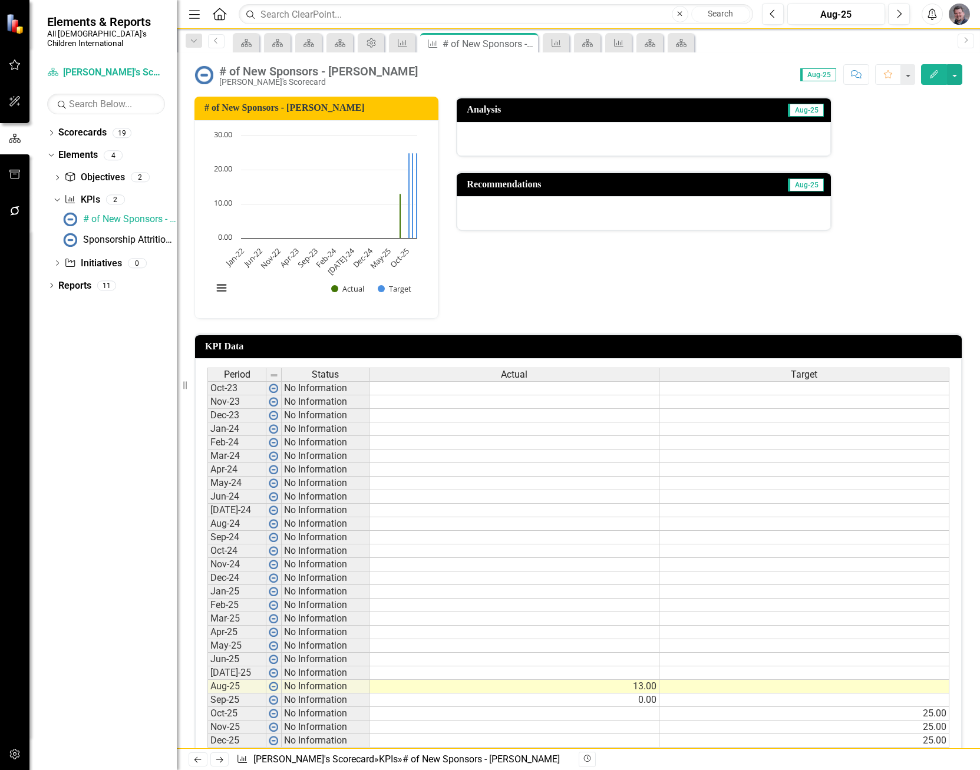
scroll to position [179, 0]
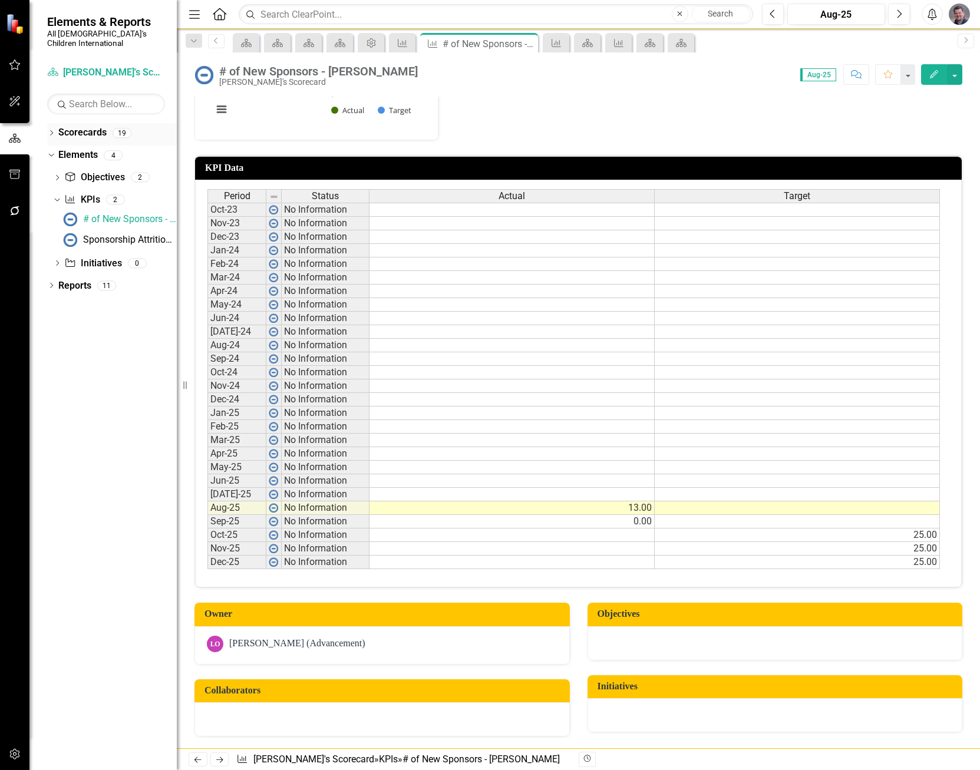
click at [94, 126] on link "Scorecards" at bounding box center [82, 133] width 48 height 14
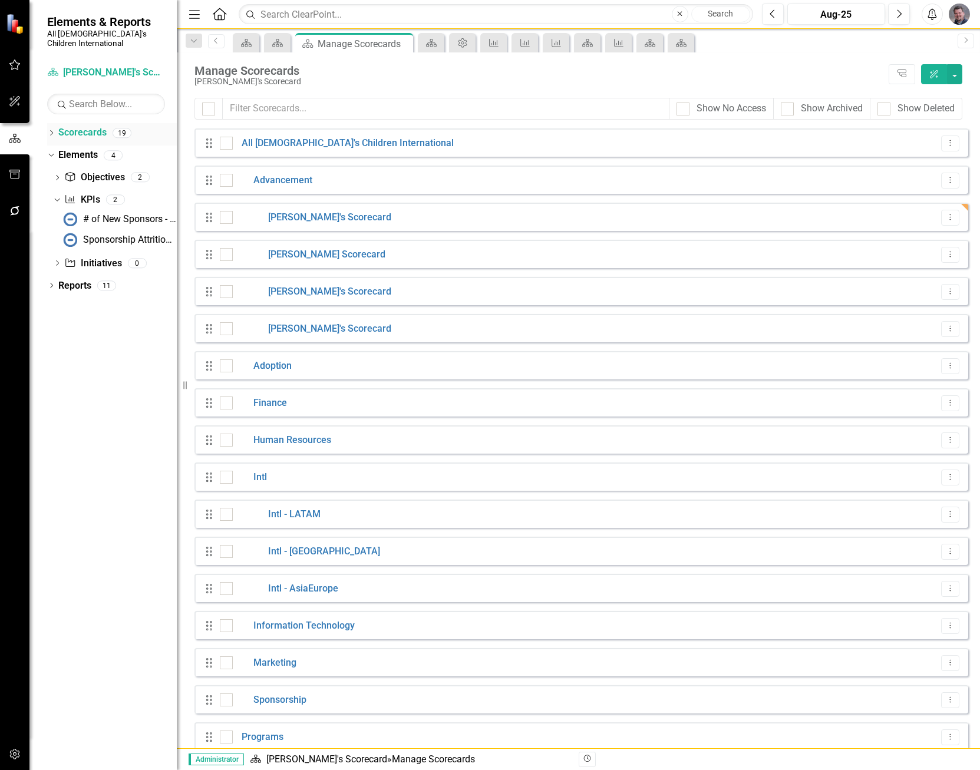
click at [51, 131] on icon "Dropdown" at bounding box center [51, 134] width 8 height 6
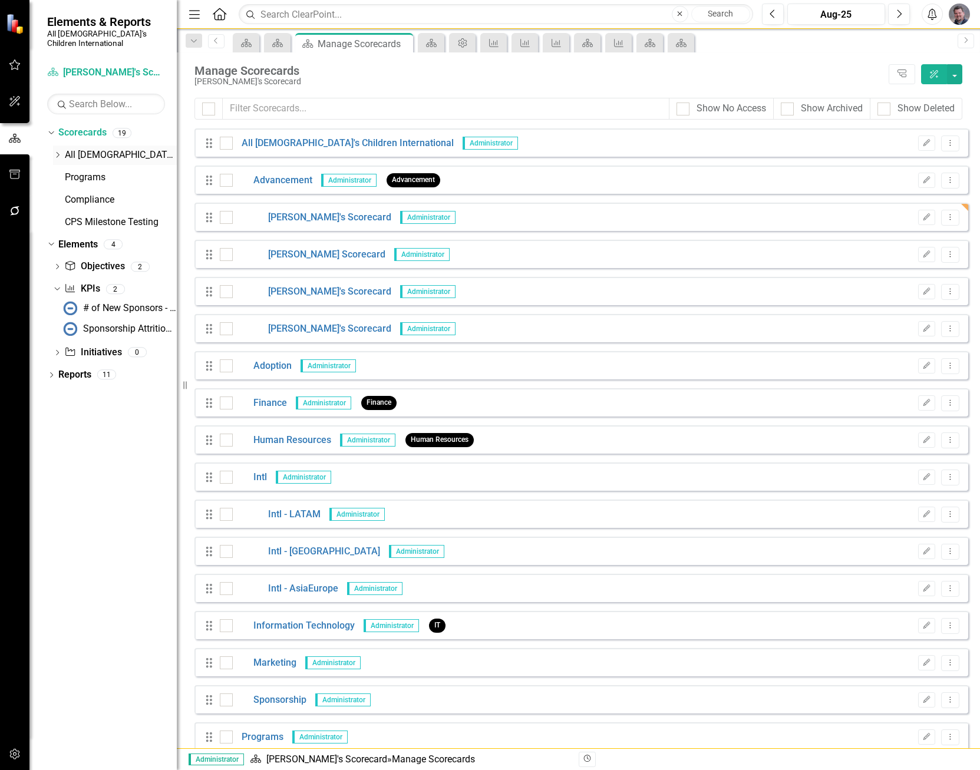
click at [57, 151] on icon "Dropdown" at bounding box center [57, 154] width 9 height 7
click at [58, 151] on icon "Dropdown" at bounding box center [57, 154] width 9 height 7
click at [57, 151] on icon "Dropdown" at bounding box center [57, 154] width 9 height 7
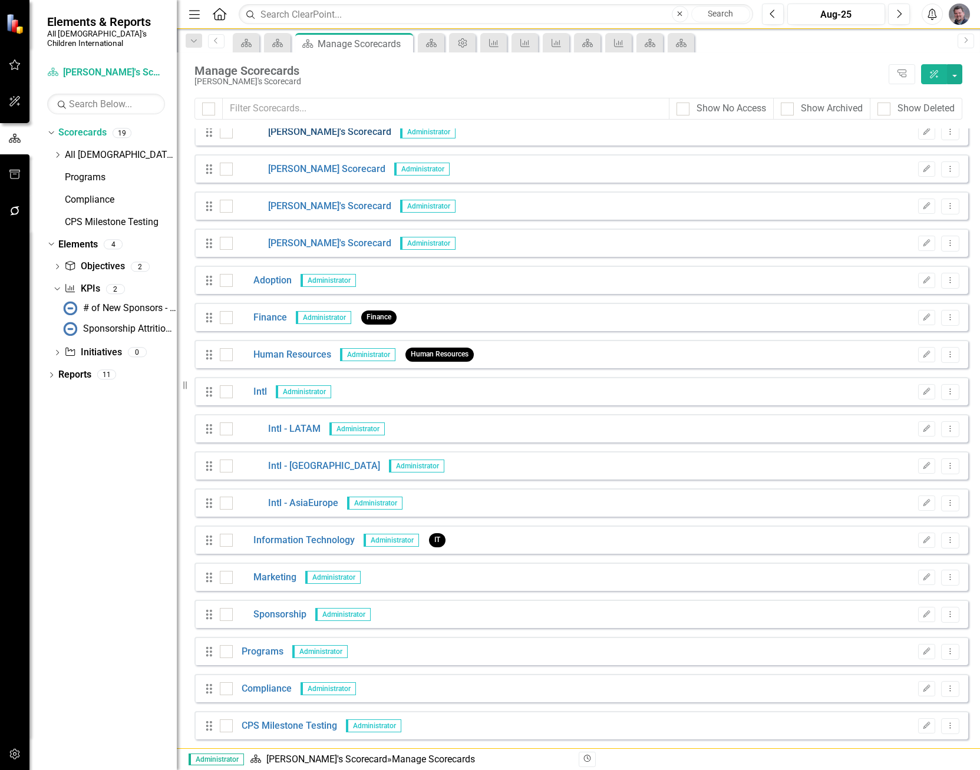
scroll to position [27, 0]
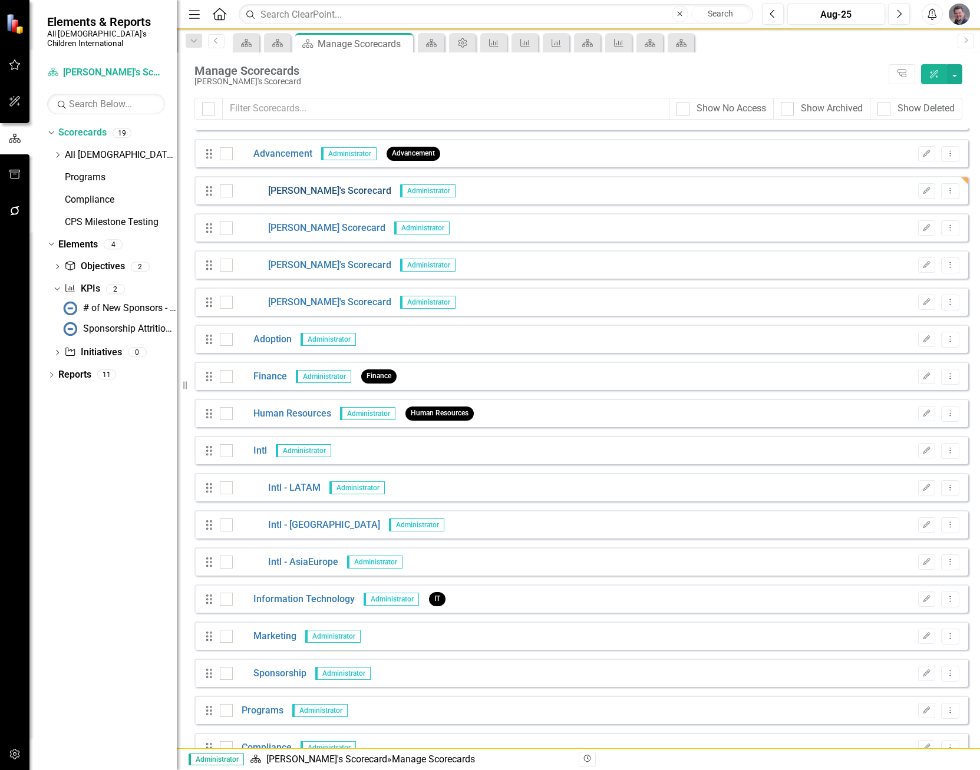
click at [302, 187] on link "[PERSON_NAME]'s Scorecard" at bounding box center [312, 191] width 159 height 14
